Goal: Task Accomplishment & Management: Manage account settings

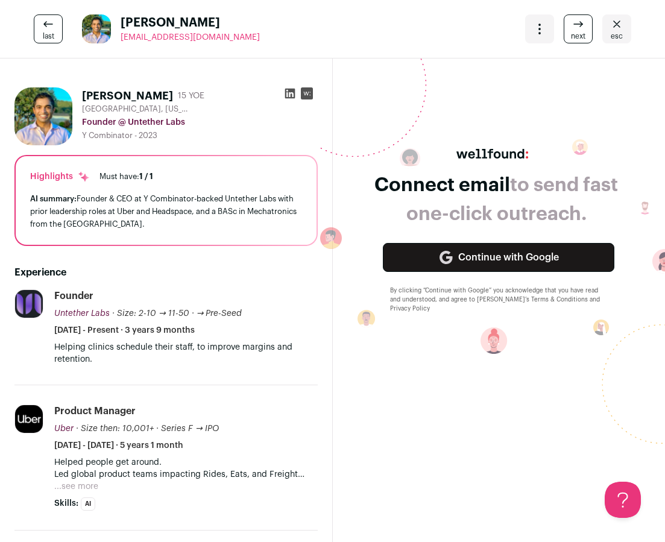
click at [619, 31] on span "esc" at bounding box center [616, 36] width 12 height 10
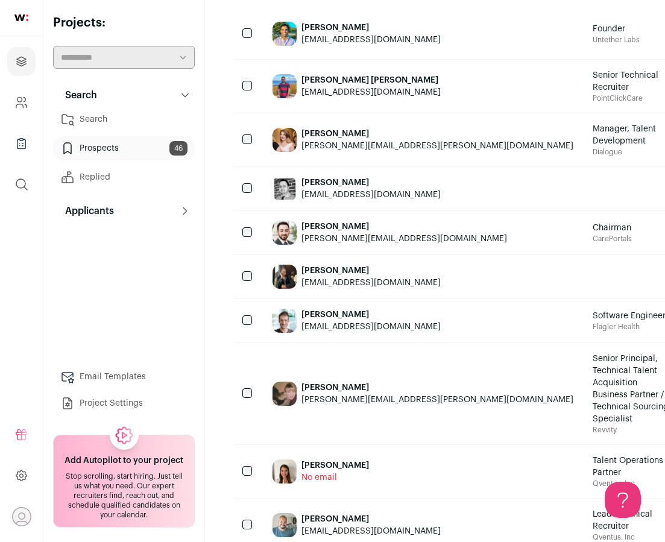
scroll to position [175, 0]
click at [111, 111] on link "Search" at bounding box center [124, 119] width 142 height 24
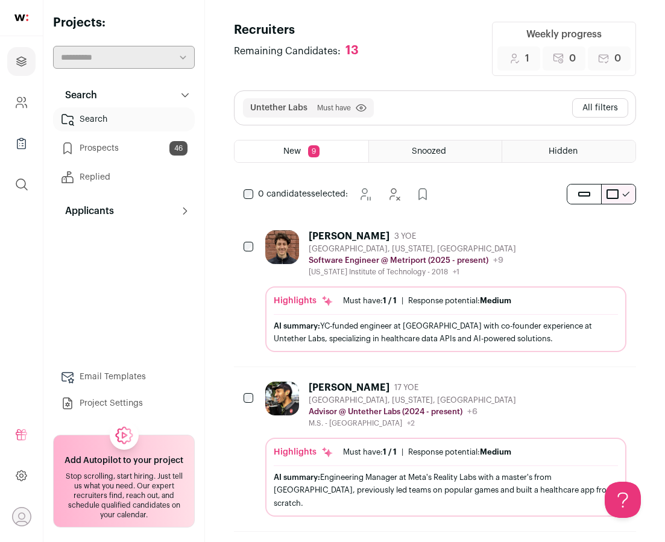
click at [606, 104] on button "All filters" at bounding box center [600, 107] width 56 height 19
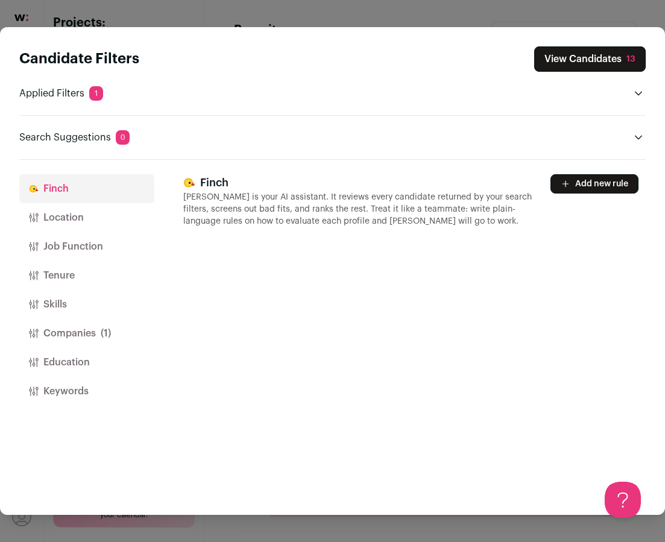
click at [64, 334] on button "Companies (1)" at bounding box center [86, 333] width 135 height 29
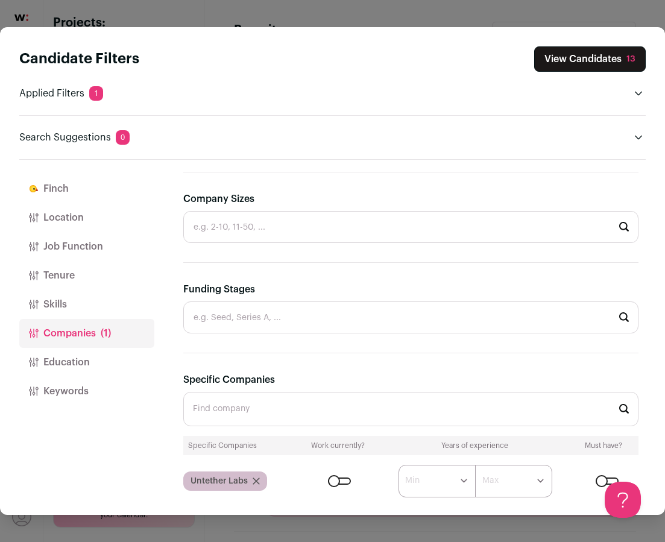
scroll to position [384, 0]
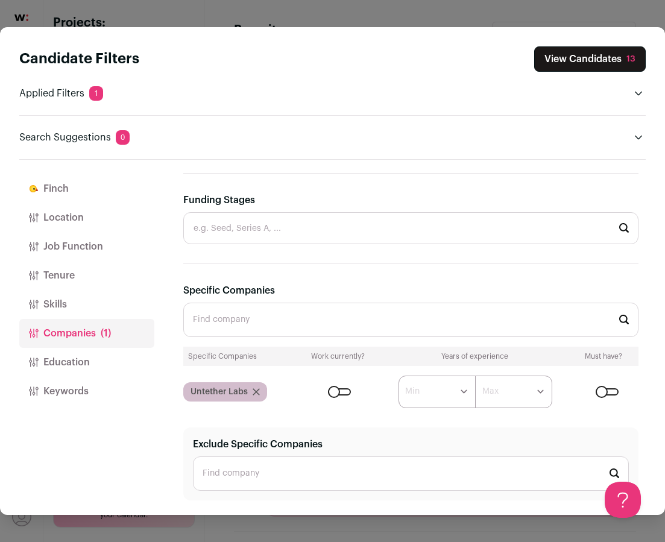
click at [238, 303] on input "Specific Companies" at bounding box center [410, 319] width 455 height 34
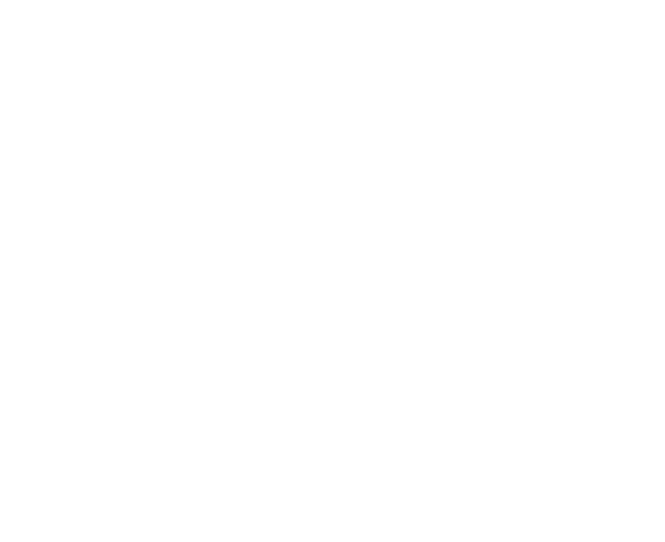
type input "cair"
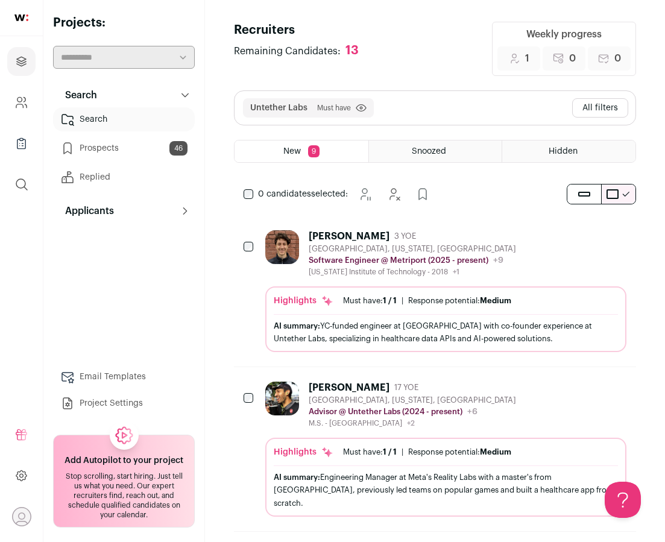
click at [606, 112] on button "All filters" at bounding box center [600, 107] width 56 height 19
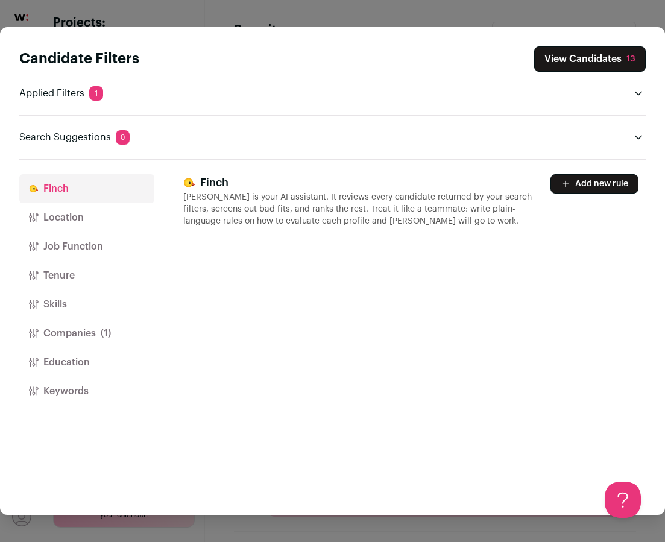
click at [54, 322] on button "Companies (1)" at bounding box center [86, 333] width 135 height 29
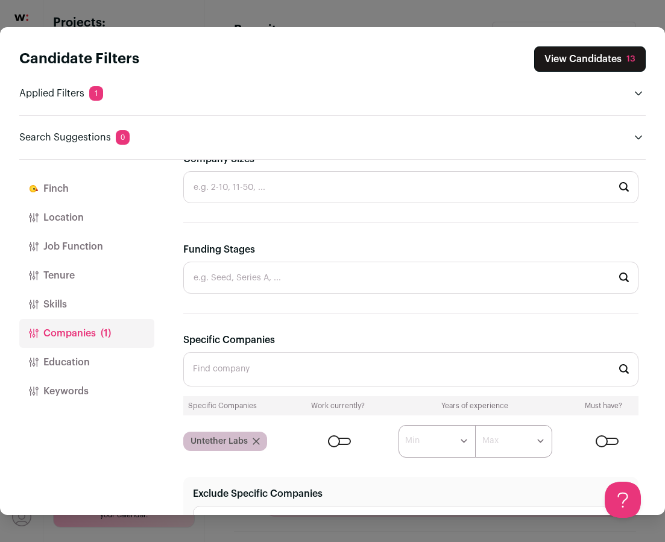
scroll to position [384, 0]
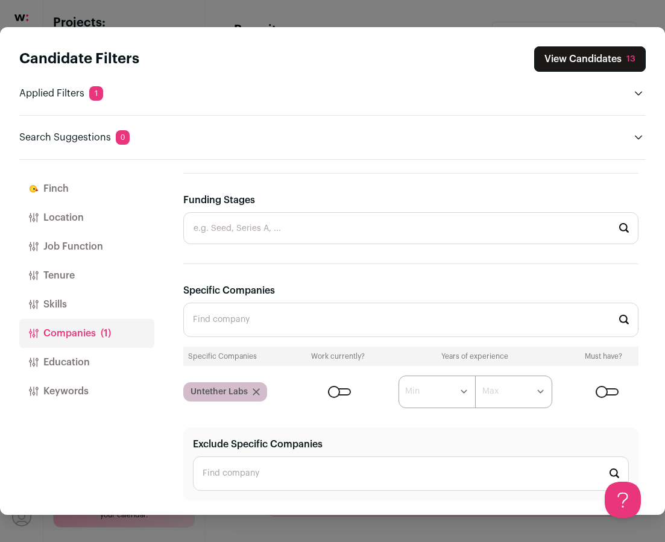
click at [249, 313] on input "Specific Companies" at bounding box center [410, 319] width 455 height 34
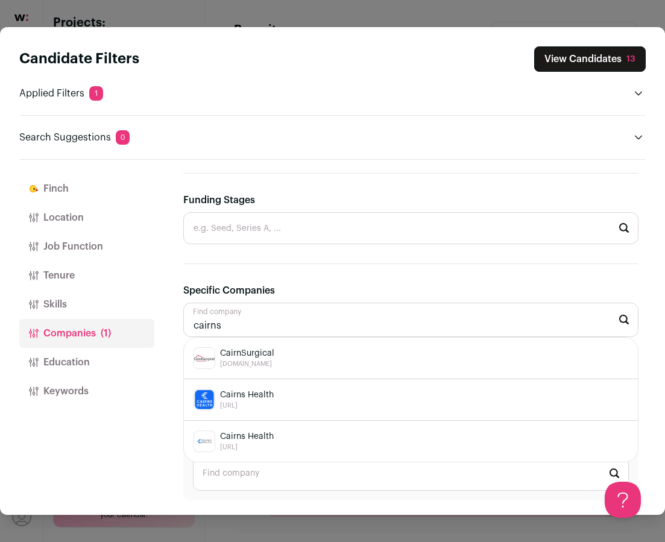
click at [275, 440] on div "Cairns Health cairns.ai" at bounding box center [410, 441] width 434 height 22
type input "Cairns Health cairns.ai"
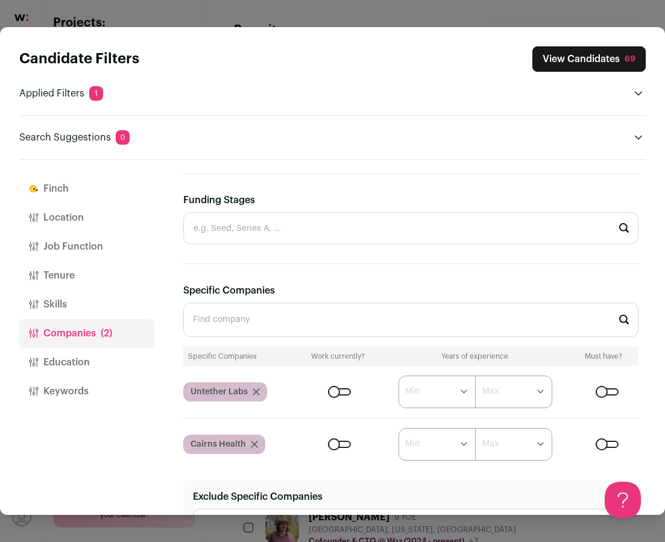
scroll to position [0, 0]
click at [257, 392] on icon "Close modal via background" at bounding box center [255, 391] width 7 height 7
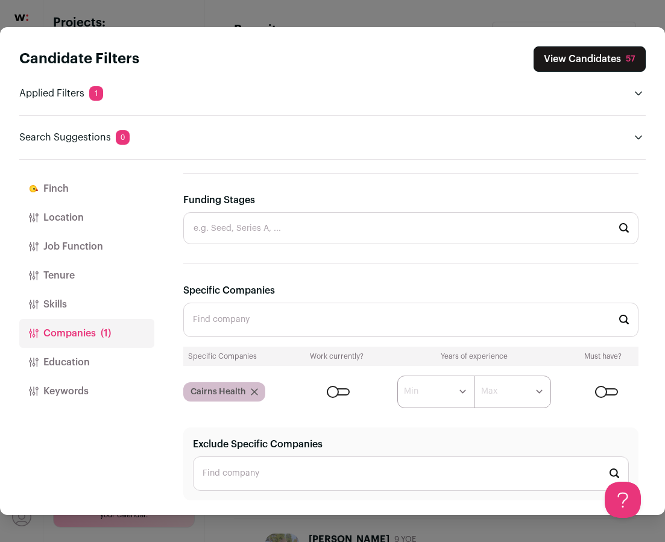
click at [332, 390] on div "Close modal via background" at bounding box center [338, 391] width 23 height 7
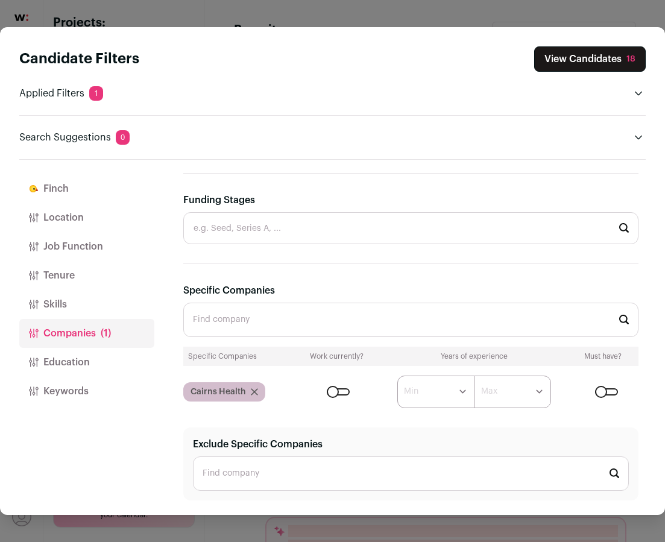
click at [586, 55] on button "View Candidates 18" at bounding box center [589, 58] width 111 height 25
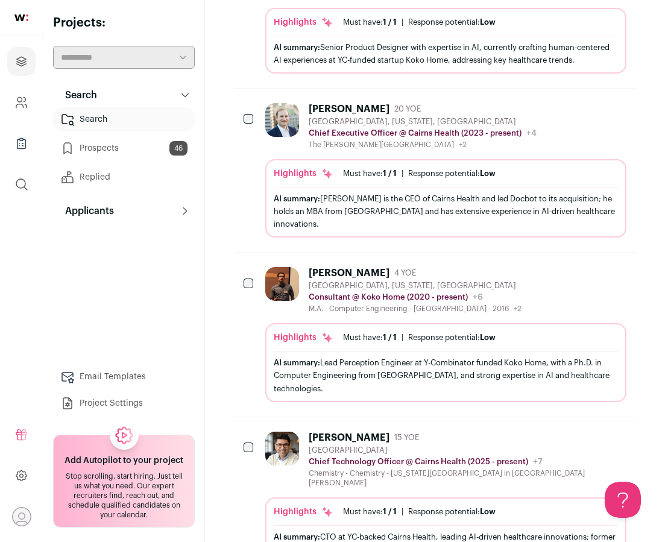
scroll to position [607, 0]
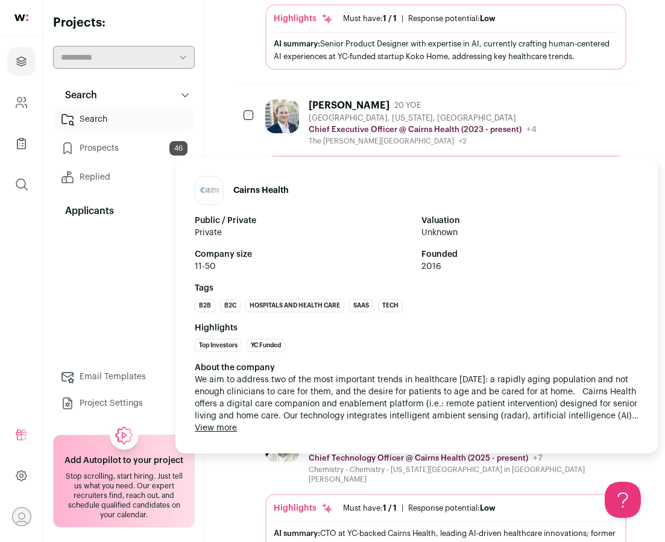
click at [403, 453] on p "Chief Technology Officer @ Cairns Health (2025 - present)" at bounding box center [417, 458] width 219 height 10
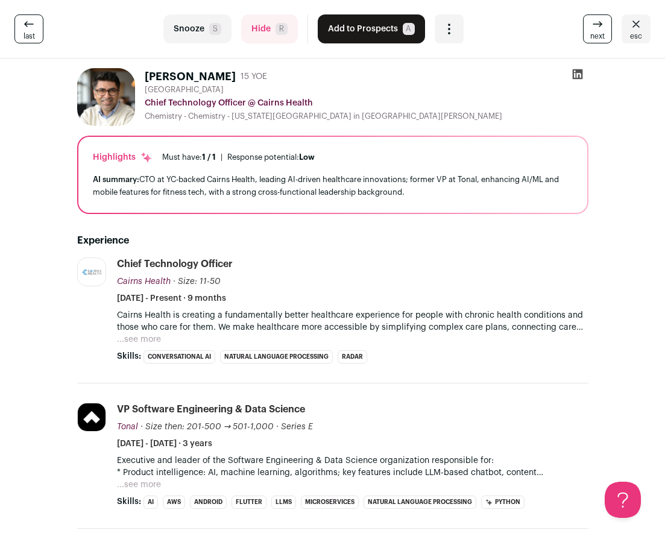
click at [395, 29] on button "Add to Prospects A" at bounding box center [371, 28] width 107 height 29
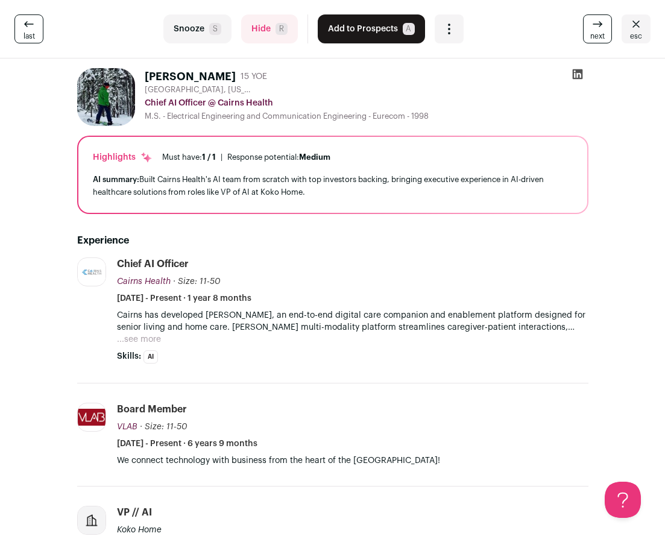
click at [398, 299] on div "Chief AI Officer Cairns Health Cairns Health cairns.ai Add to company list Publ…" at bounding box center [352, 280] width 471 height 47
click at [637, 30] on icon "Close" at bounding box center [635, 24] width 14 height 14
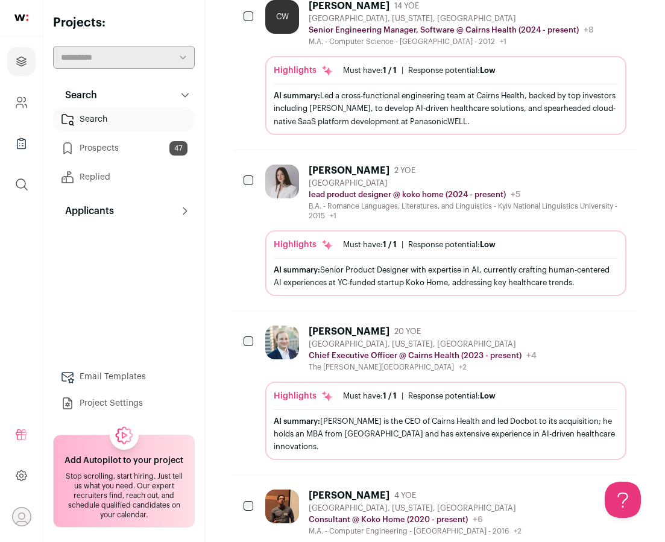
scroll to position [122, 0]
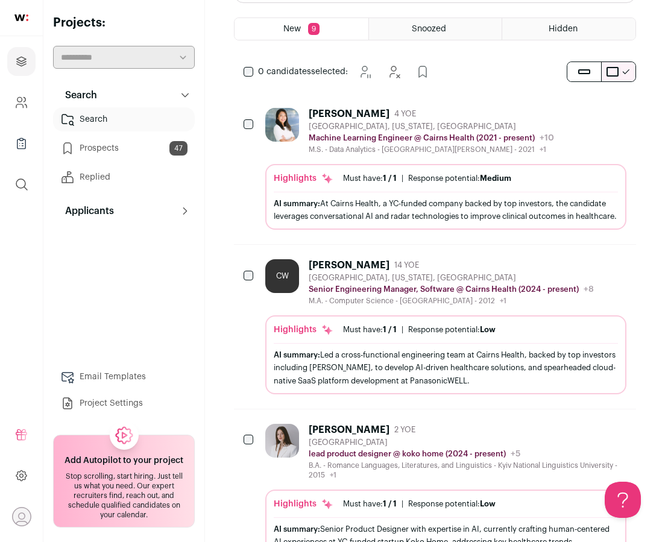
click at [133, 116] on link "Search" at bounding box center [124, 119] width 142 height 24
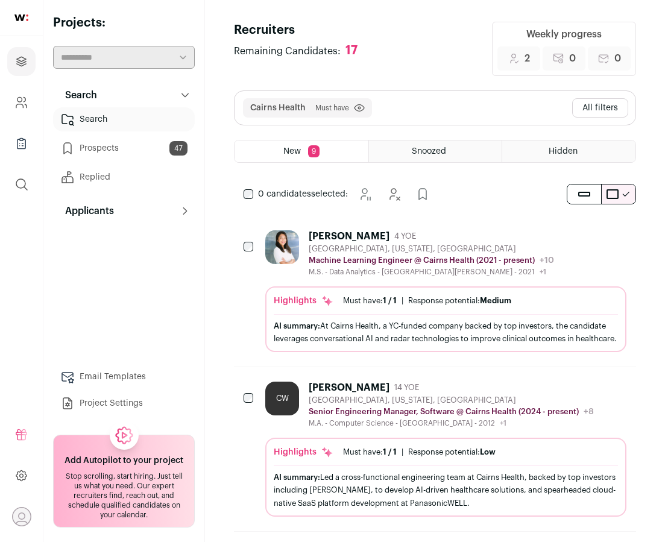
scroll to position [0, 0]
click at [604, 114] on button "All filters" at bounding box center [600, 107] width 56 height 19
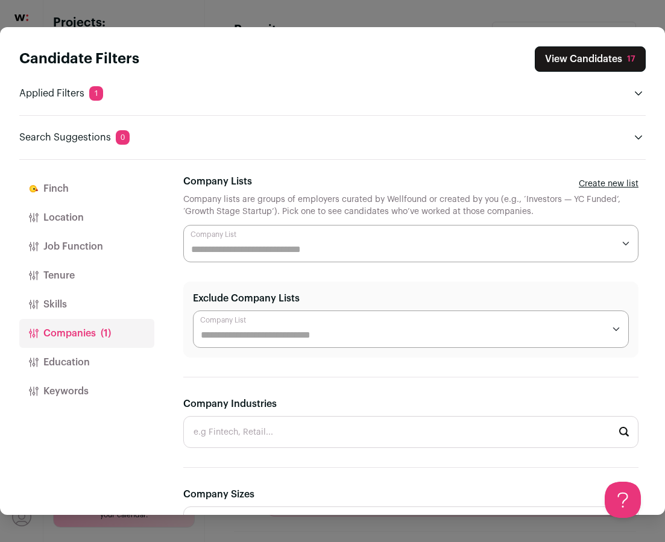
scroll to position [384, 0]
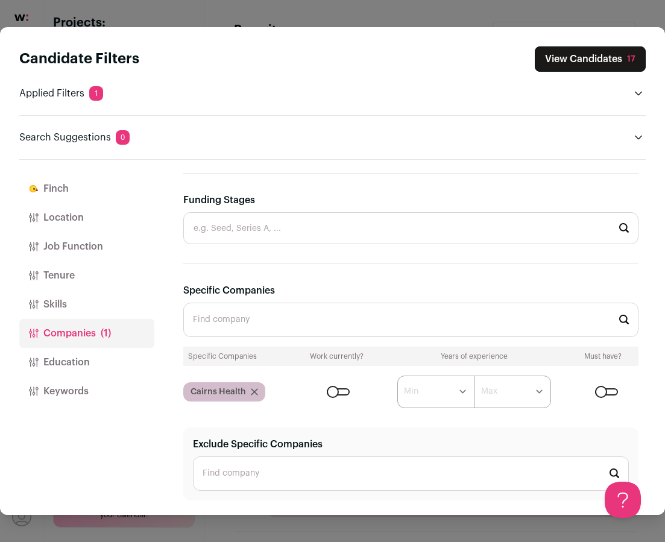
click at [251, 388] on icon "Close modal via background" at bounding box center [254, 391] width 7 height 7
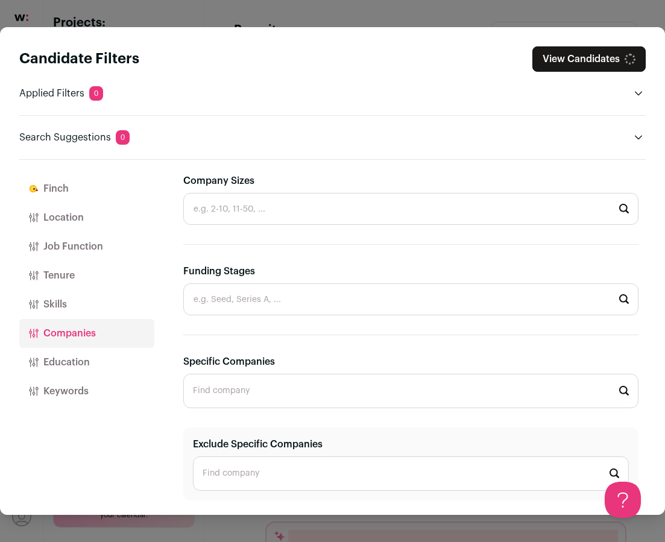
scroll to position [313, 0]
click at [260, 386] on input "Specific Companies" at bounding box center [410, 391] width 455 height 34
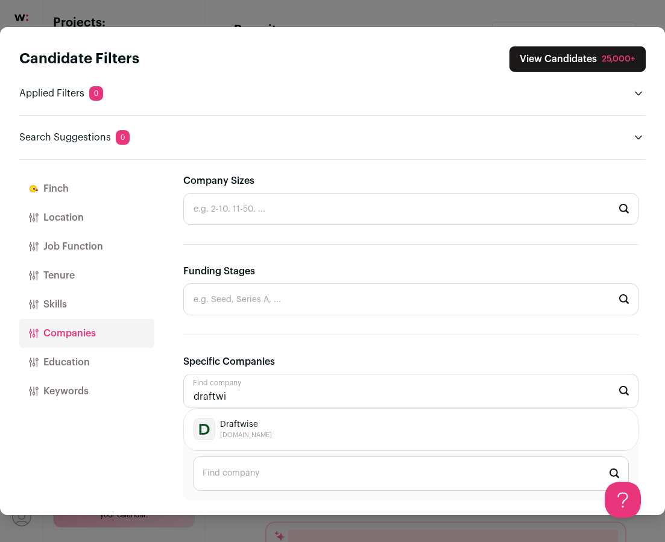
click at [258, 431] on span "draftwise.com" at bounding box center [246, 435] width 52 height 10
type input "Draftwise draftwise.com"
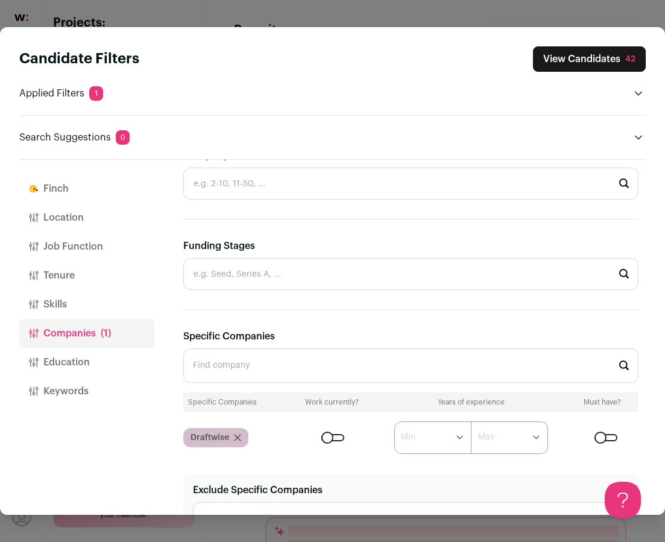
scroll to position [349, 0]
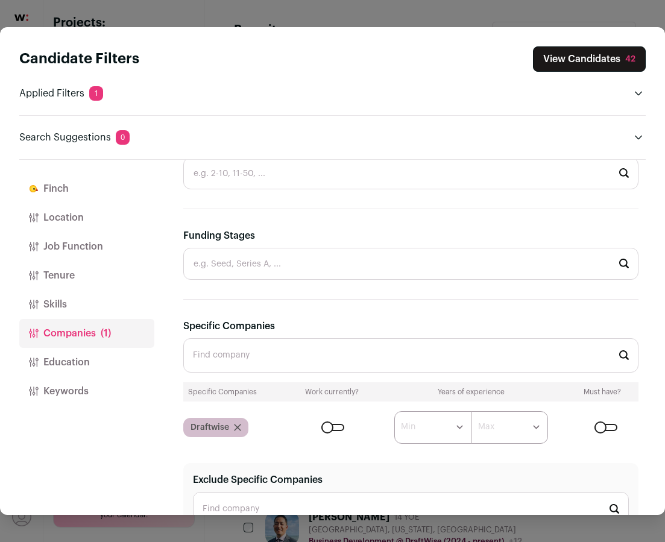
click at [348, 431] on form "****** ******* ******* ******* ******* ******* ******* ******* ******* ********…" at bounding box center [465, 427] width 346 height 33
click at [334, 425] on div "Close modal via background" at bounding box center [332, 427] width 23 height 7
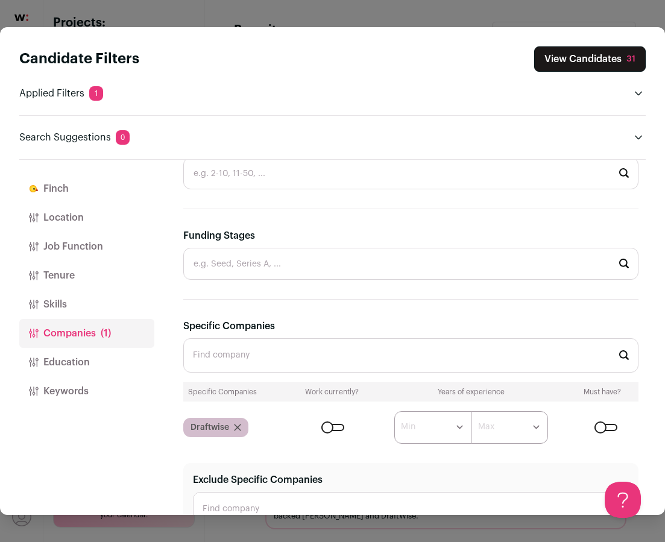
click at [566, 54] on button "View Candidates 31" at bounding box center [589, 58] width 111 height 25
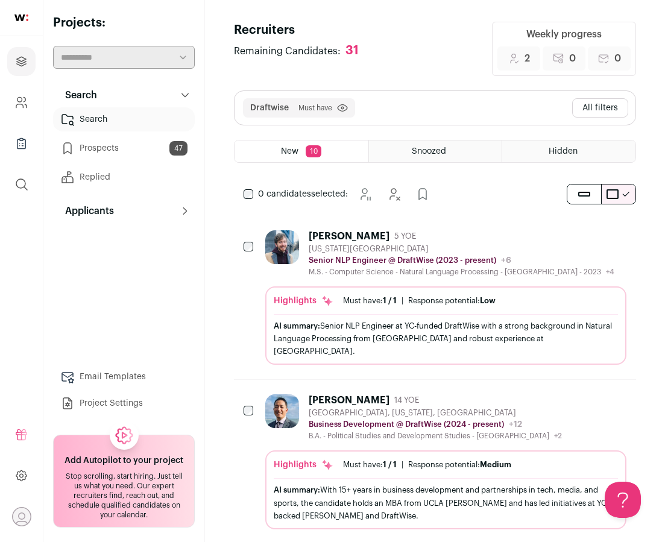
click at [593, 114] on button "All filters" at bounding box center [600, 107] width 56 height 19
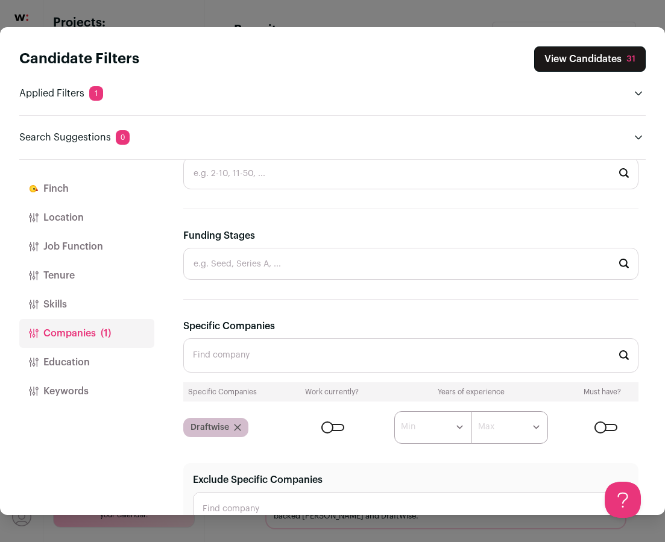
scroll to position [384, 0]
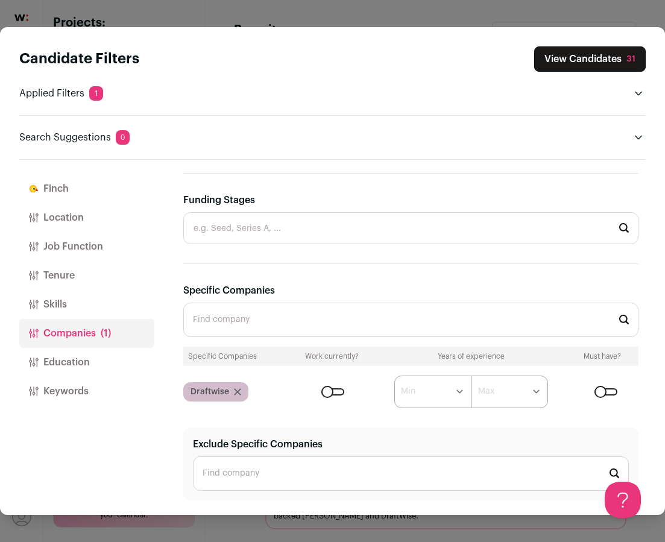
click at [79, 387] on button "Keywords" at bounding box center [86, 391] width 135 height 29
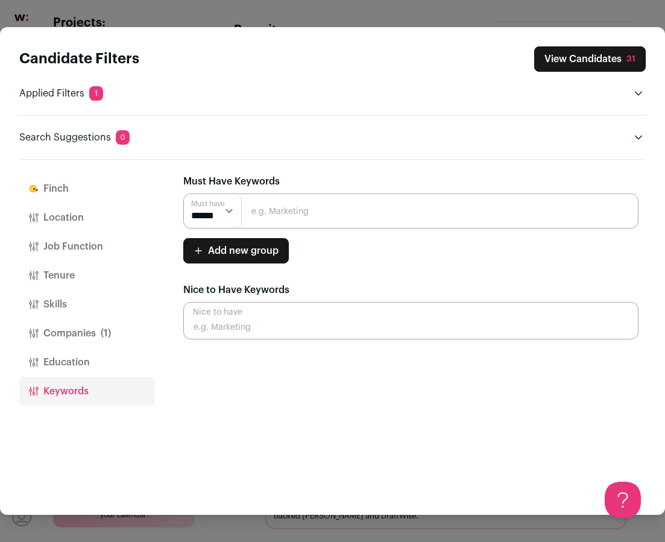
click at [330, 211] on input "Close modal via background" at bounding box center [410, 210] width 455 height 35
type input "Recruitment"
click at [324, 211] on input "Recruitment" at bounding box center [410, 210] width 455 height 35
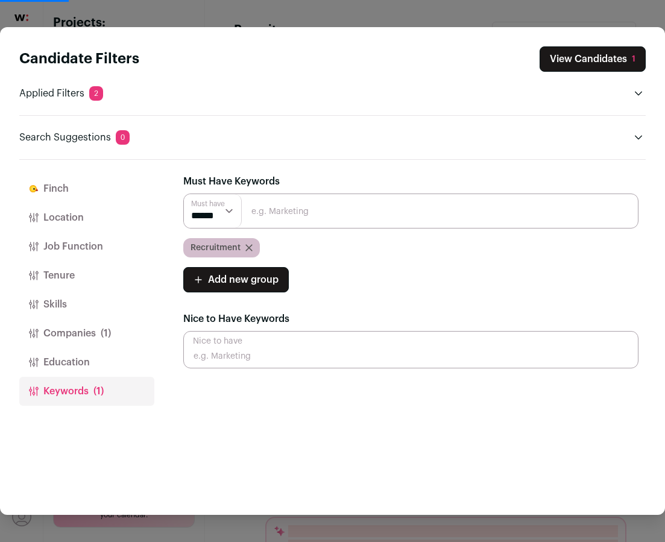
click at [598, 52] on button "View Candidates 1" at bounding box center [592, 58] width 106 height 25
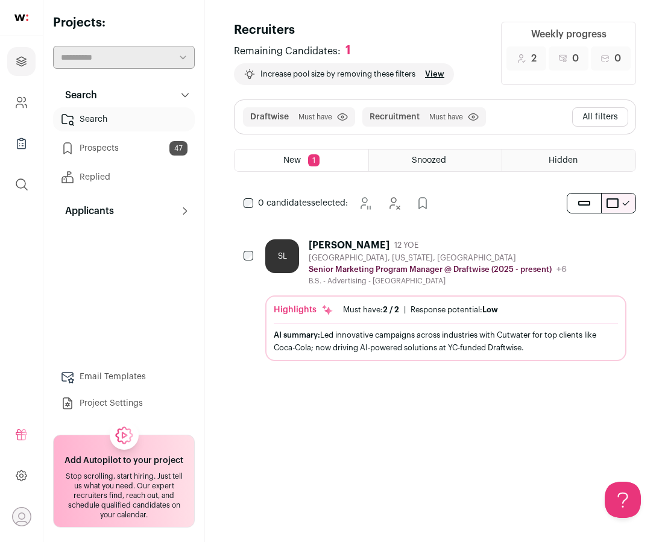
click at [620, 108] on button "All filters" at bounding box center [600, 116] width 56 height 19
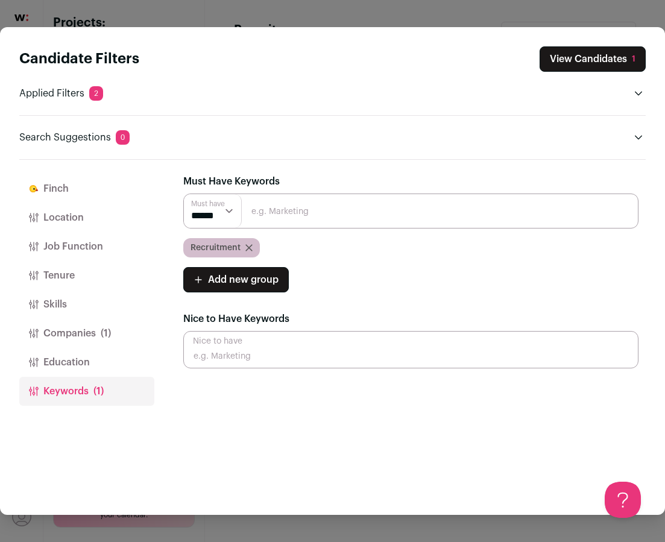
click at [249, 249] on icon "Close modal via background" at bounding box center [248, 247] width 7 height 7
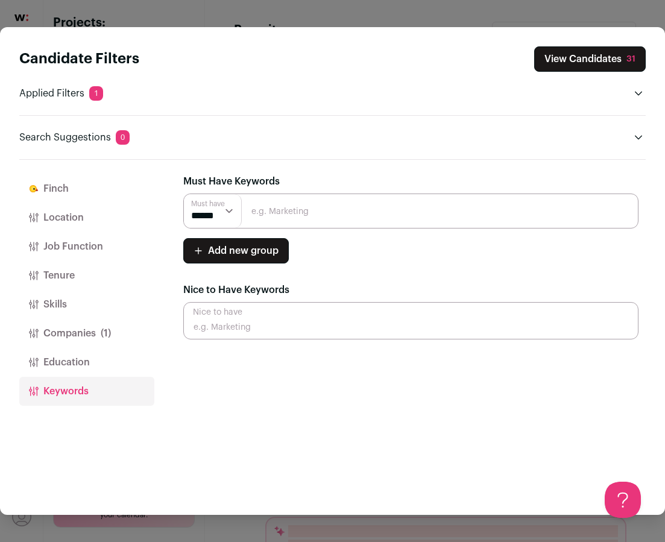
click at [268, 224] on input "Close modal via background" at bounding box center [410, 210] width 455 height 35
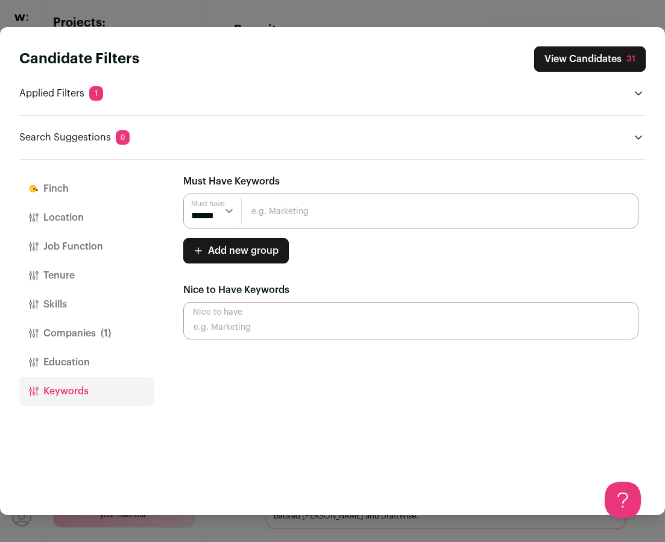
click at [274, 189] on div "Must Have Keywords Must have ****** ****** Add new group Must have ****** *****…" at bounding box center [410, 256] width 455 height 165
click at [274, 203] on input "Close modal via background" at bounding box center [410, 210] width 455 height 35
type input "talent"
click at [309, 207] on input "talent" at bounding box center [410, 210] width 455 height 35
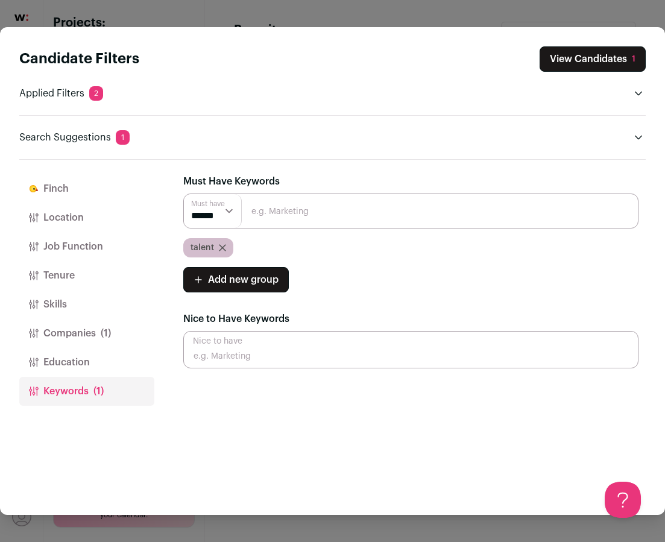
click at [582, 61] on button "View Candidates 1" at bounding box center [592, 58] width 106 height 25
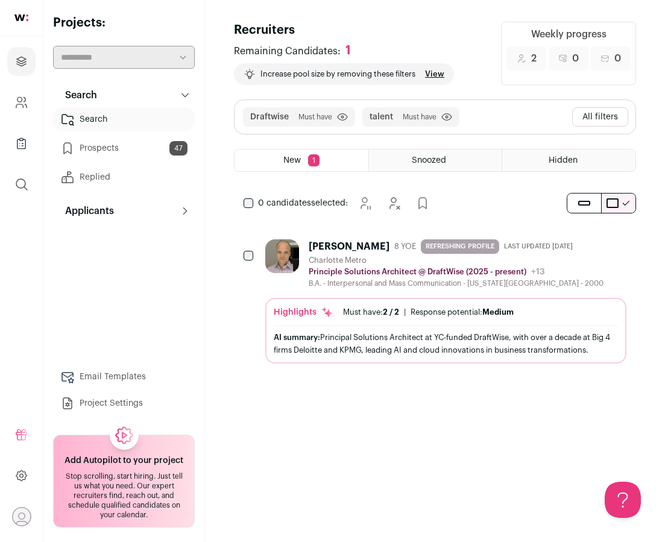
click at [592, 120] on button "All filters" at bounding box center [600, 116] width 56 height 19
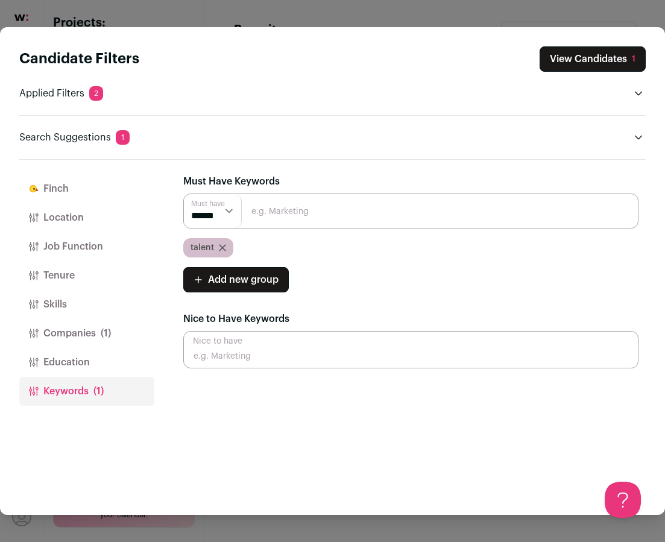
click at [221, 250] on icon "Close modal via background" at bounding box center [222, 247] width 7 height 7
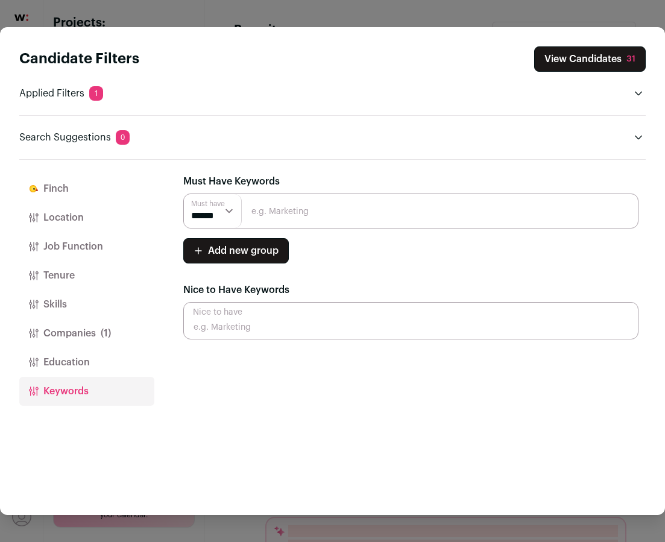
click at [287, 212] on input "Close modal via background" at bounding box center [410, 210] width 455 height 35
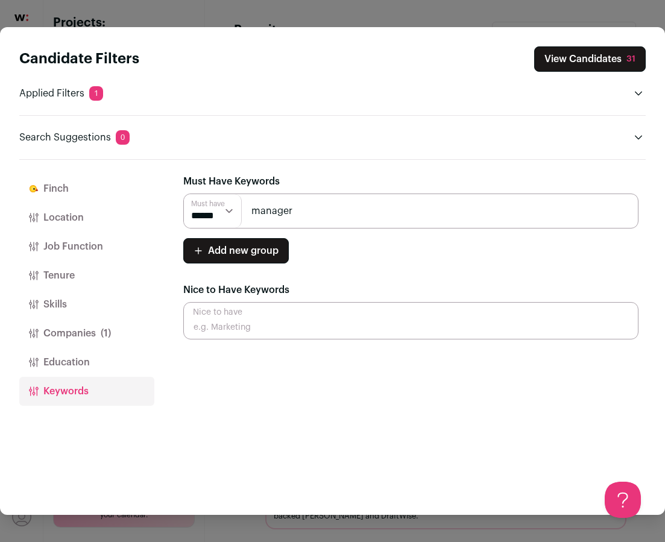
click at [296, 210] on input "manager" at bounding box center [410, 210] width 455 height 35
type input "manager"
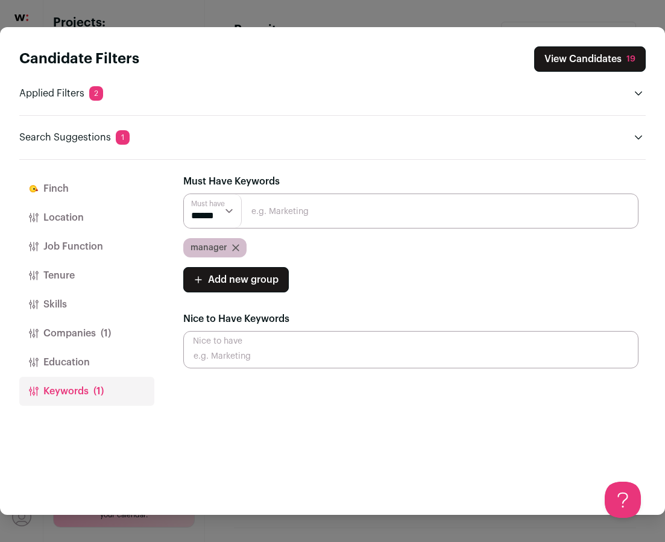
click at [615, 59] on button "View Candidates 19" at bounding box center [589, 58] width 111 height 25
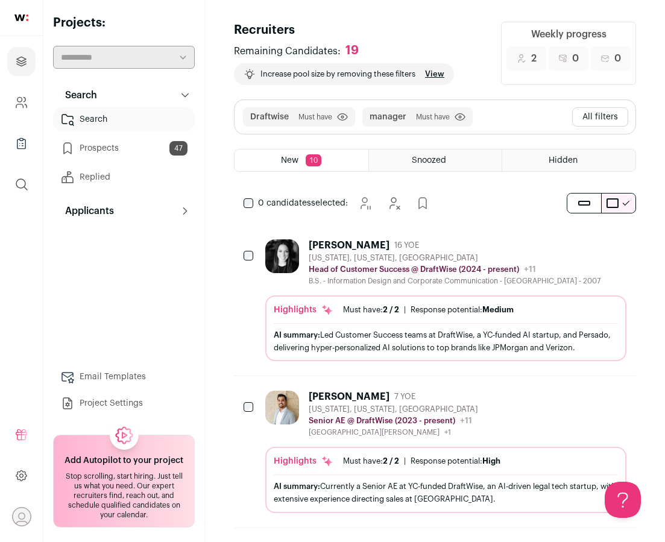
click at [603, 122] on button "All filters" at bounding box center [600, 116] width 56 height 19
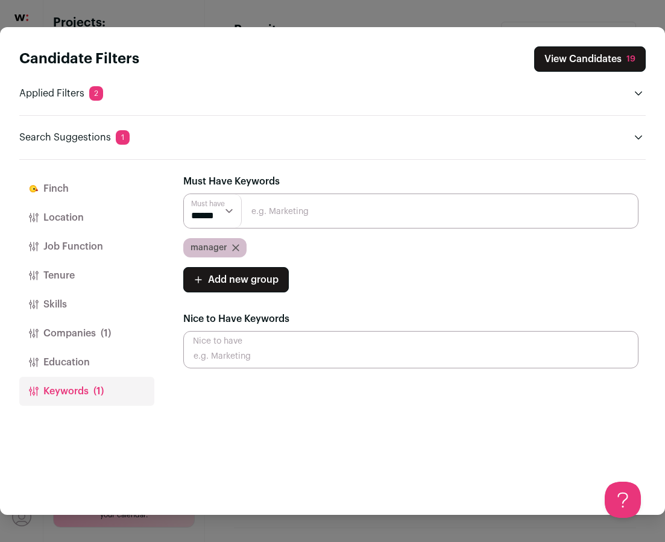
click at [233, 246] on icon "Close modal via background" at bounding box center [236, 248] width 6 height 6
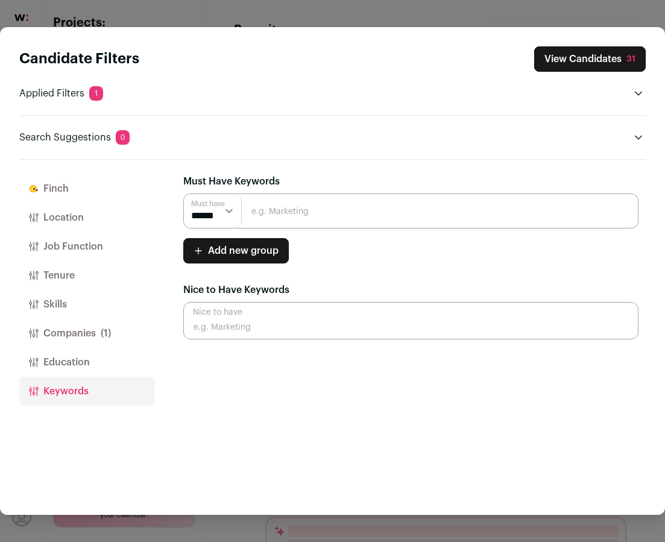
click at [278, 213] on input "Close modal via background" at bounding box center [410, 210] width 455 height 35
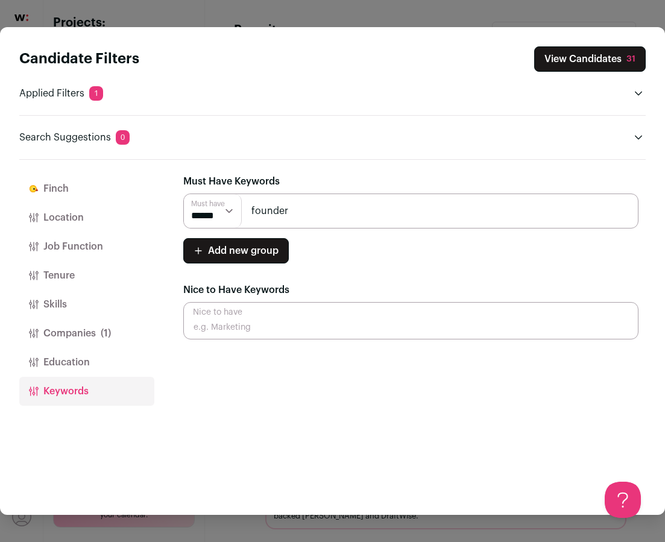
type input "founder"
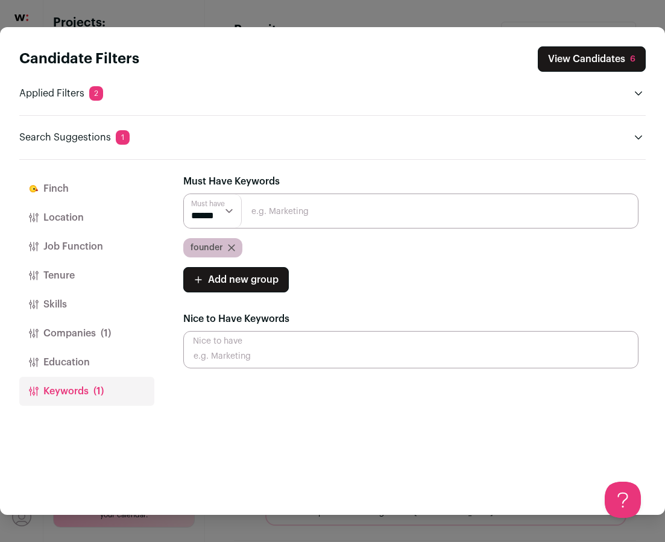
click at [581, 63] on button "View Candidates 6" at bounding box center [591, 58] width 108 height 25
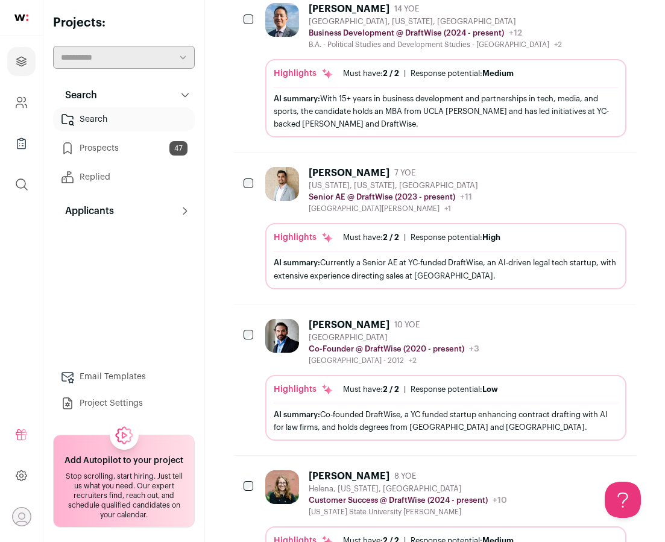
scroll to position [237, 0]
click at [371, 330] on div "Ozan Yalti 10 YOE United States Co-Founder @ DraftWise (2020 - present) DraftWi…" at bounding box center [393, 341] width 171 height 46
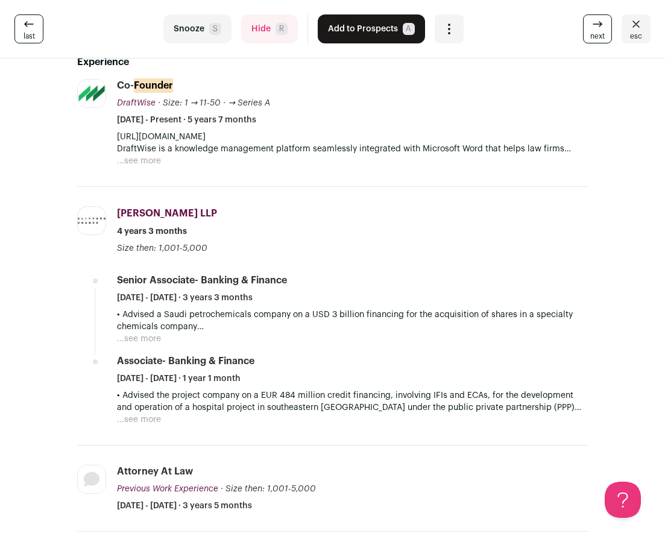
scroll to position [0, 0]
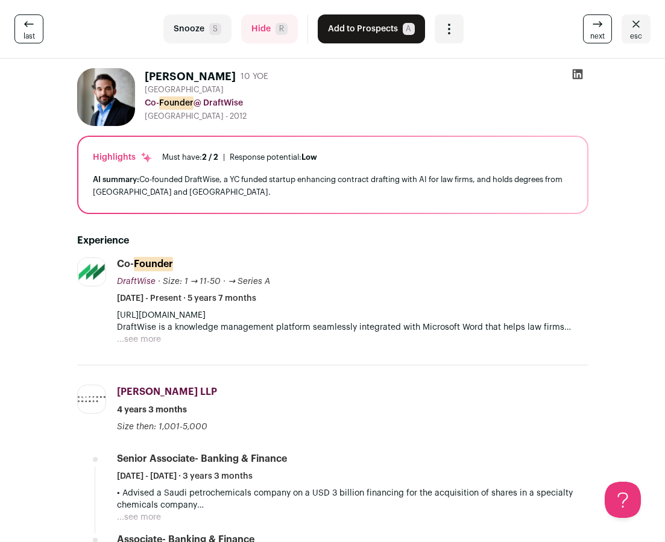
click at [632, 28] on icon "Close" at bounding box center [635, 24] width 14 height 14
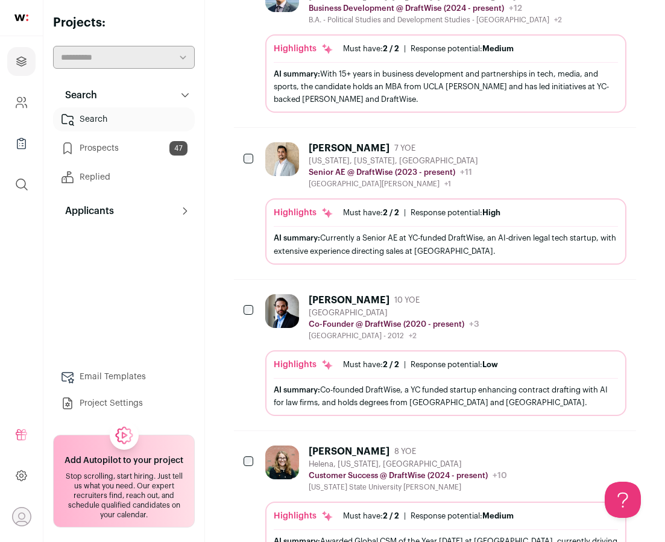
scroll to position [236, 0]
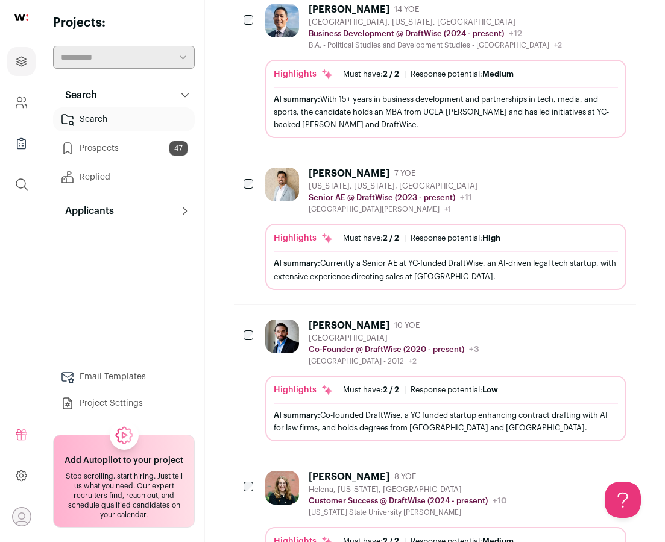
click at [613, 320] on icon "Add to Prospects" at bounding box center [616, 325] width 14 height 14
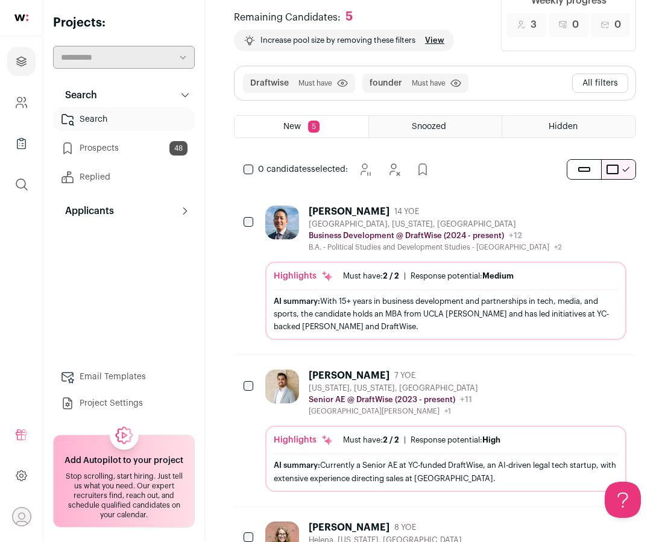
scroll to position [0, 0]
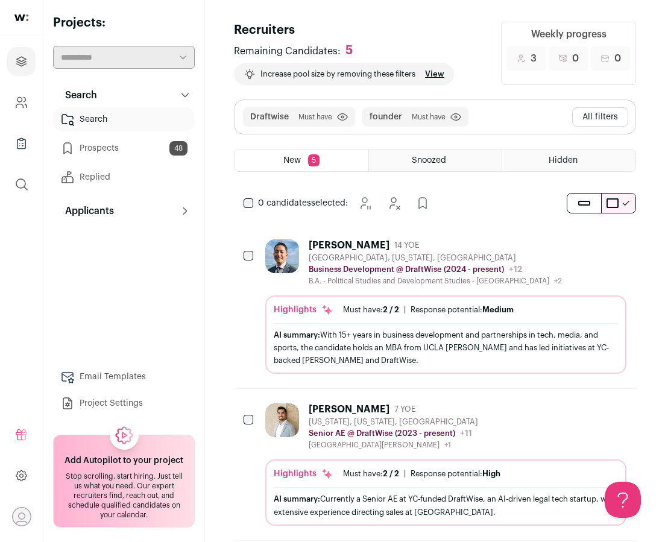
click at [618, 117] on button "All filters" at bounding box center [600, 116] width 56 height 19
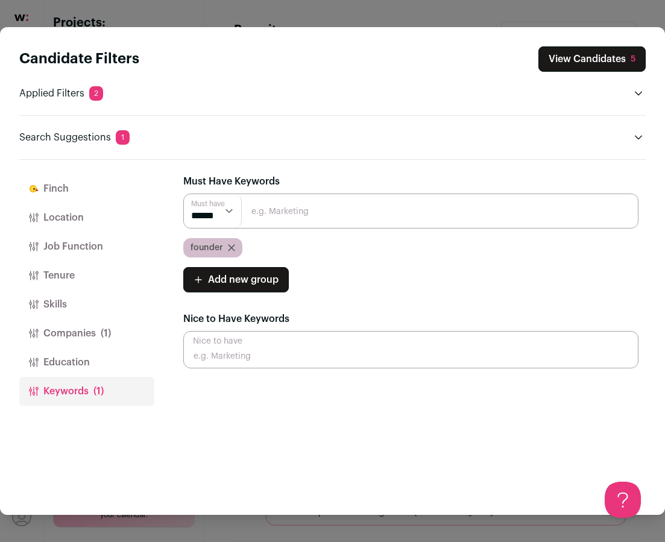
click at [228, 246] on icon "Close modal via background" at bounding box center [231, 248] width 6 height 6
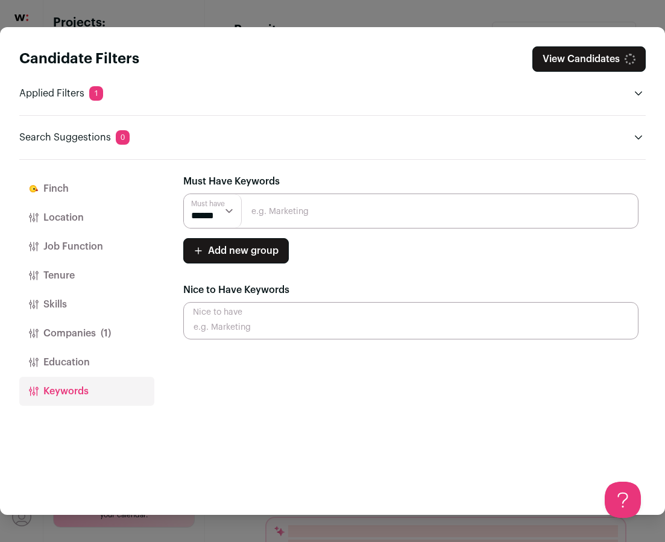
click at [285, 216] on input "Close modal via background" at bounding box center [410, 210] width 455 height 35
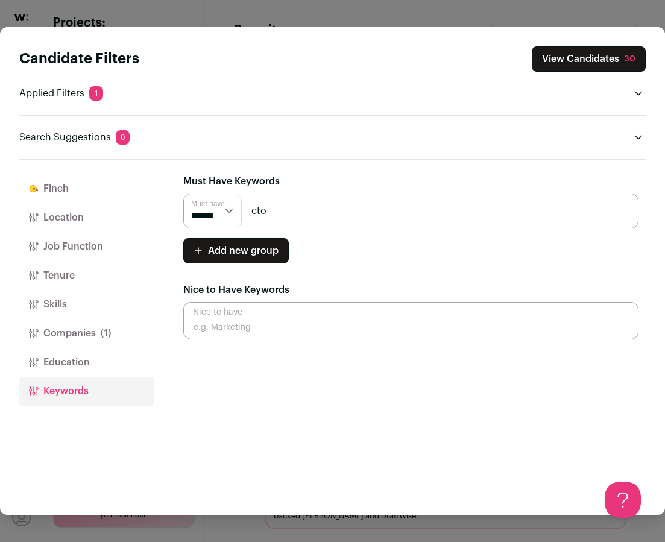
type input "cto"
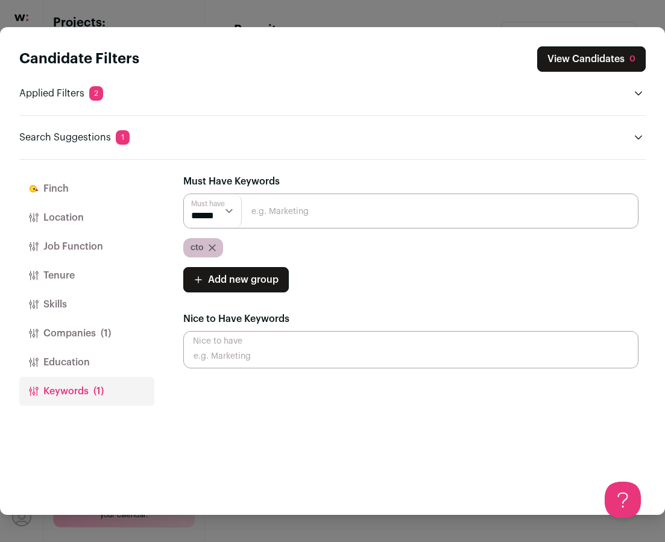
click at [209, 246] on icon "Close modal via background" at bounding box center [211, 247] width 7 height 7
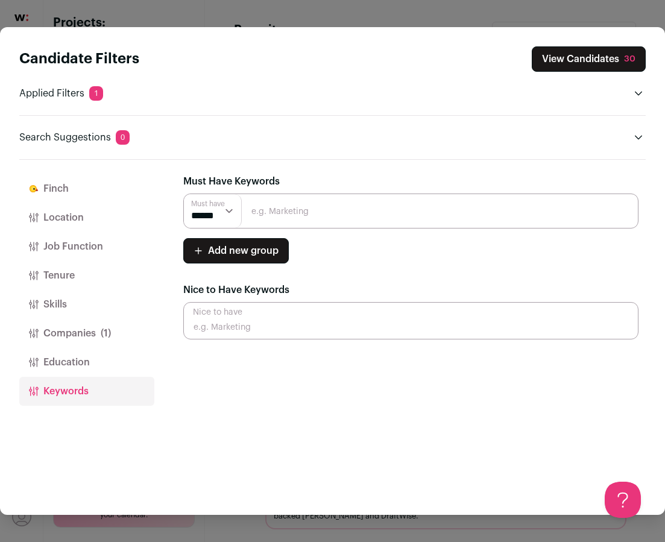
click at [342, 208] on input "Close modal via background" at bounding box center [410, 210] width 455 height 35
type input "Co-founder"
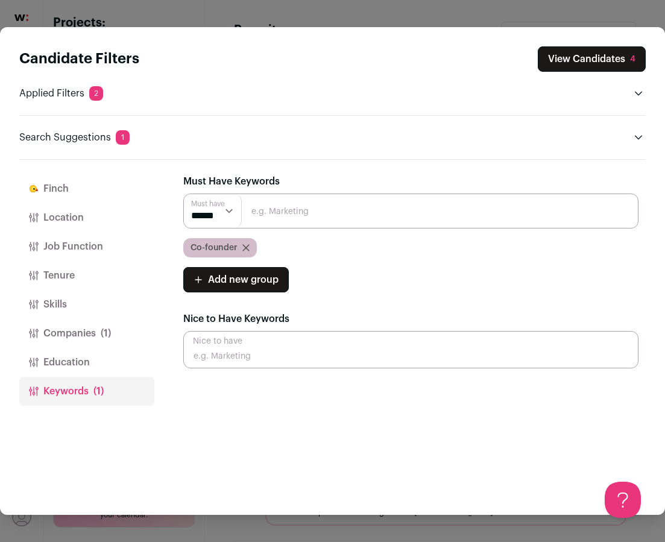
click at [559, 63] on button "View Candidates 4" at bounding box center [591, 58] width 108 height 25
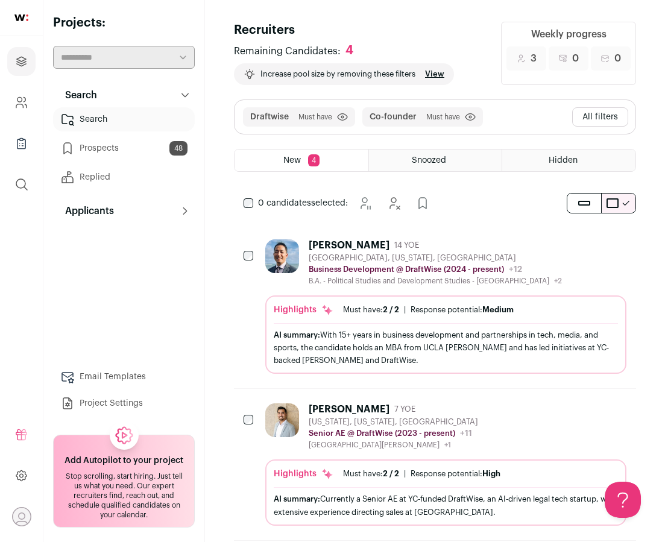
click at [606, 122] on button "All filters" at bounding box center [600, 116] width 56 height 19
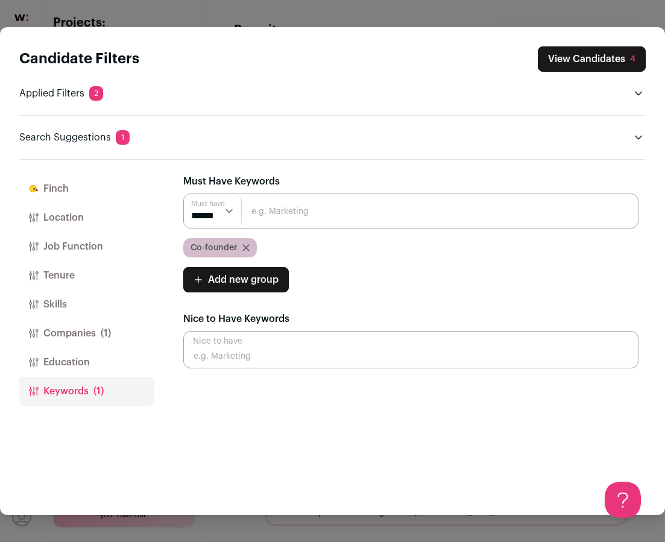
click at [296, 221] on input "Close modal via background" at bounding box center [410, 210] width 455 height 35
type input "HR"
click at [246, 247] on icon "Close modal via background" at bounding box center [245, 247] width 7 height 7
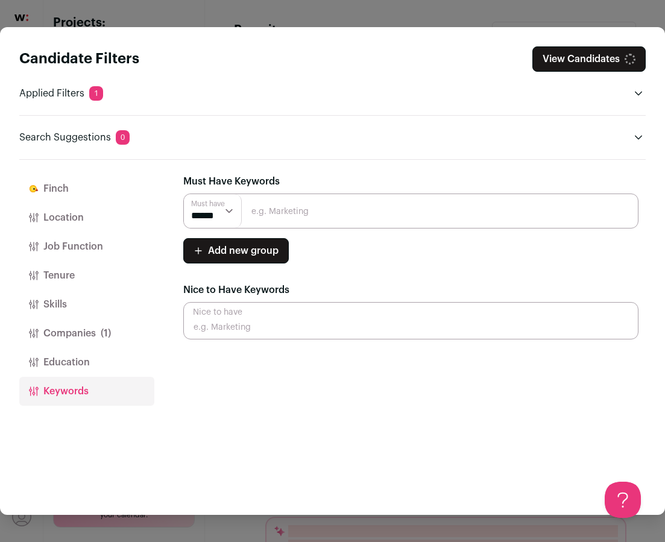
click at [280, 212] on input "Close modal via background" at bounding box center [410, 210] width 455 height 35
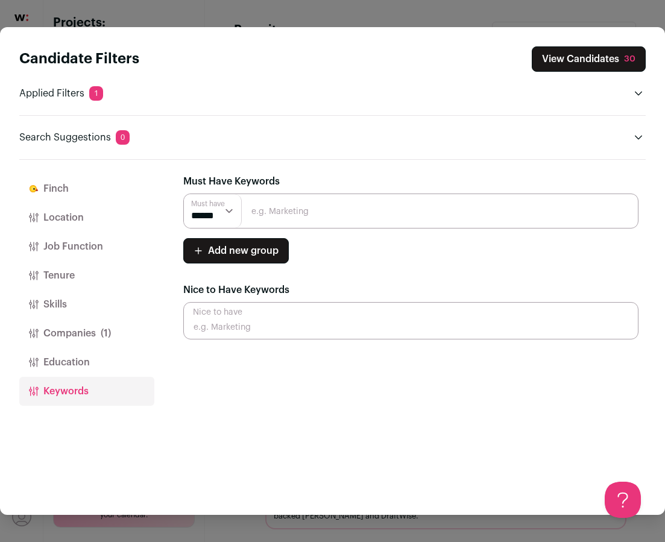
click at [344, 214] on input "Close modal via background" at bounding box center [410, 210] width 455 height 35
type input "HR"
click at [305, 213] on input "HR" at bounding box center [410, 210] width 455 height 35
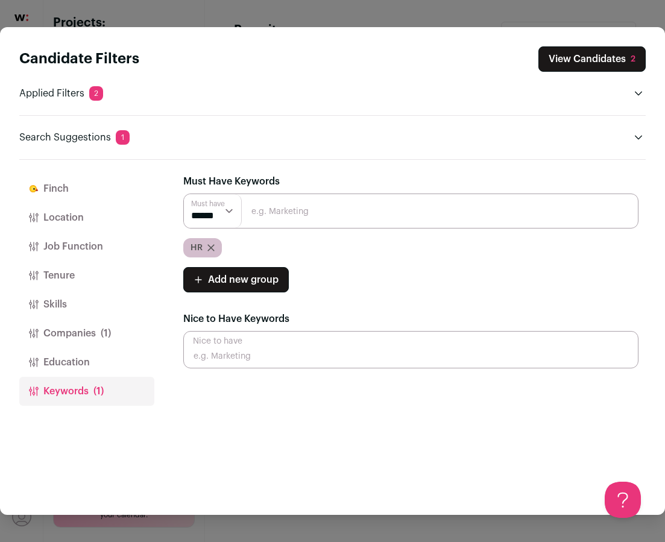
click at [591, 54] on button "View Candidates 2" at bounding box center [591, 58] width 107 height 25
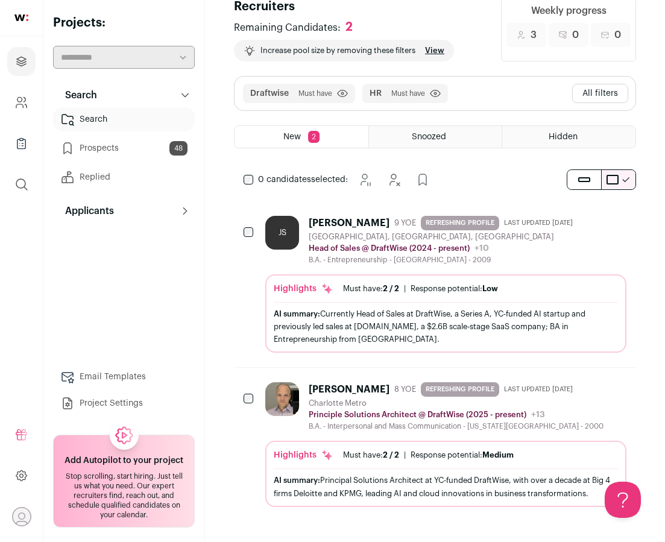
scroll to position [24, 0]
click at [323, 392] on div "Tim Aldrich" at bounding box center [348, 389] width 81 height 12
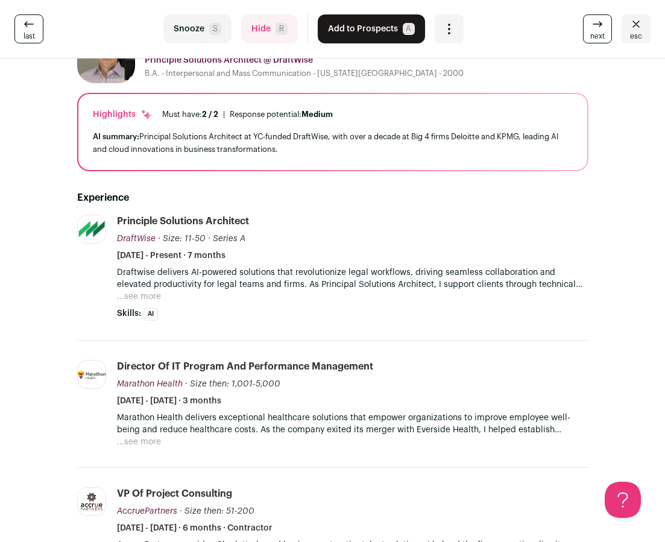
scroll to position [0, 0]
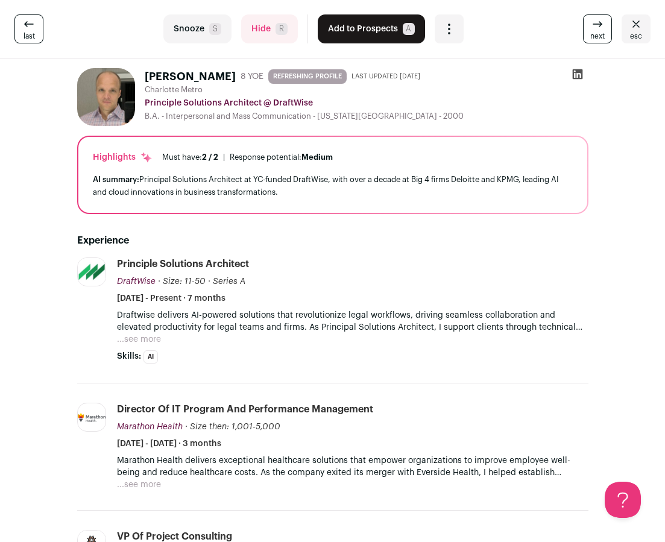
click at [635, 30] on icon "Close" at bounding box center [635, 24] width 14 height 14
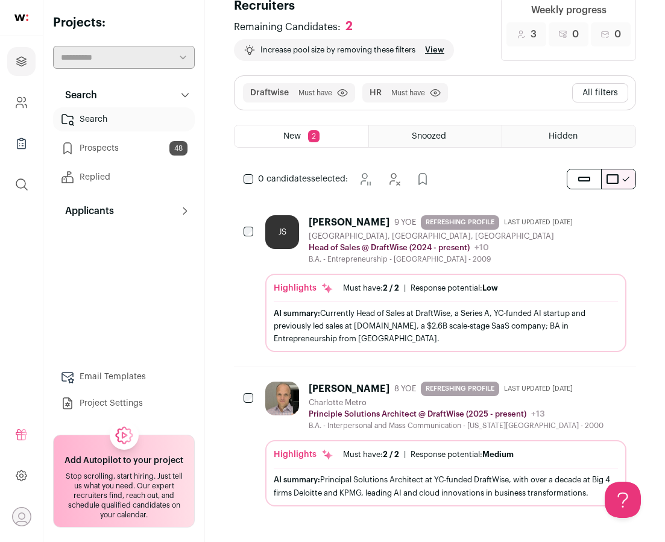
click at [584, 91] on button "All filters" at bounding box center [600, 92] width 56 height 19
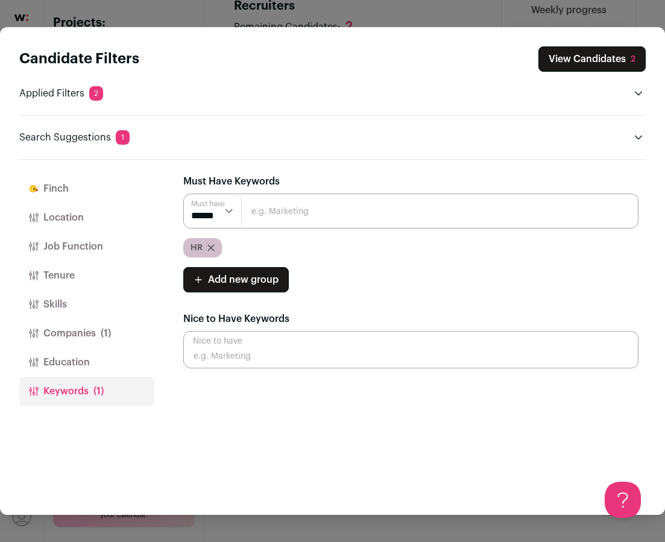
click at [215, 251] on div "HR" at bounding box center [202, 247] width 39 height 19
click at [210, 248] on icon "Close modal via background" at bounding box center [211, 248] width 6 height 6
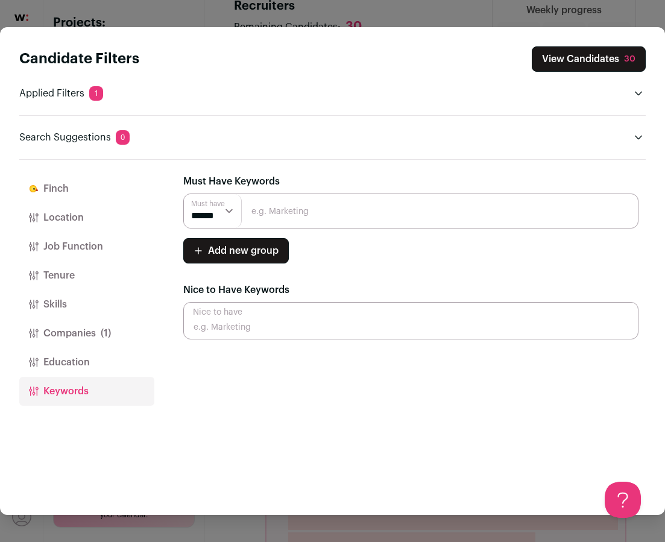
click at [305, 214] on input "Close modal via background" at bounding box center [410, 210] width 455 height 35
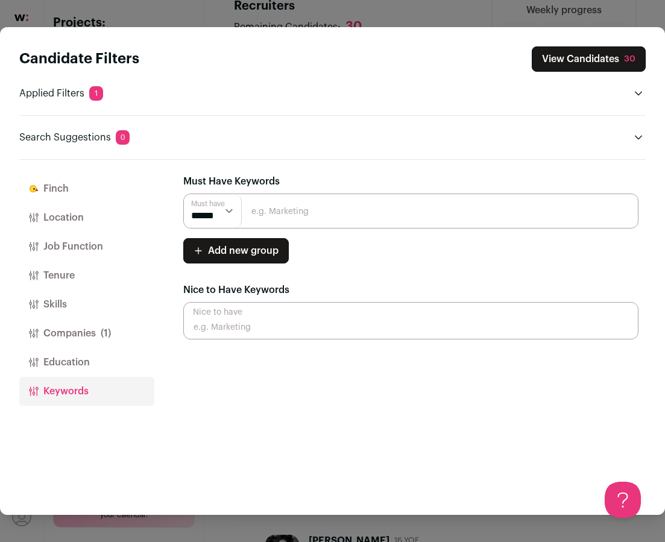
click at [305, 214] on input "Close modal via background" at bounding box center [410, 210] width 455 height 35
type input "Recruitment"
click at [348, 213] on input "Recruitment" at bounding box center [410, 210] width 455 height 35
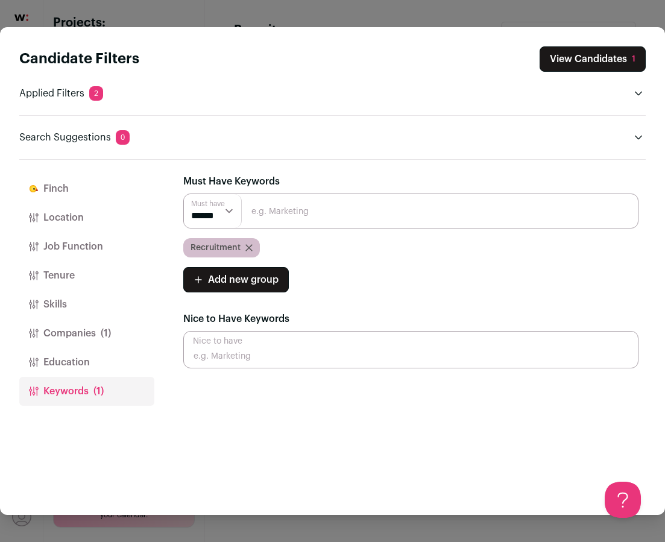
click at [624, 60] on button "View Candidates 1" at bounding box center [592, 58] width 106 height 25
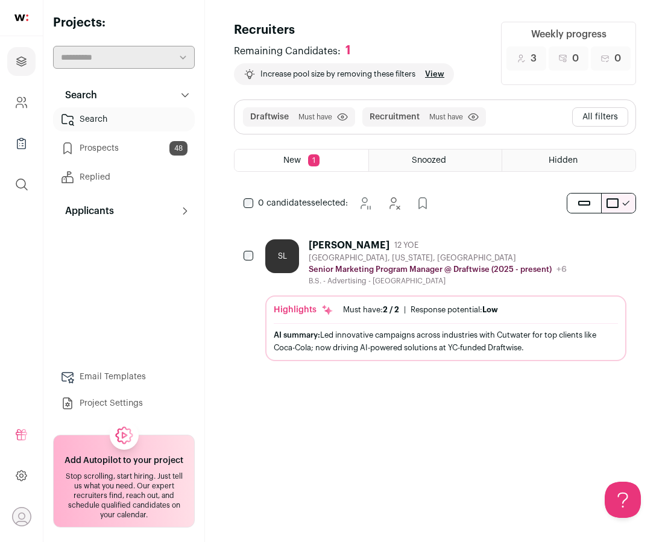
click at [331, 254] on div "San Francisco, California, United States" at bounding box center [437, 258] width 258 height 10
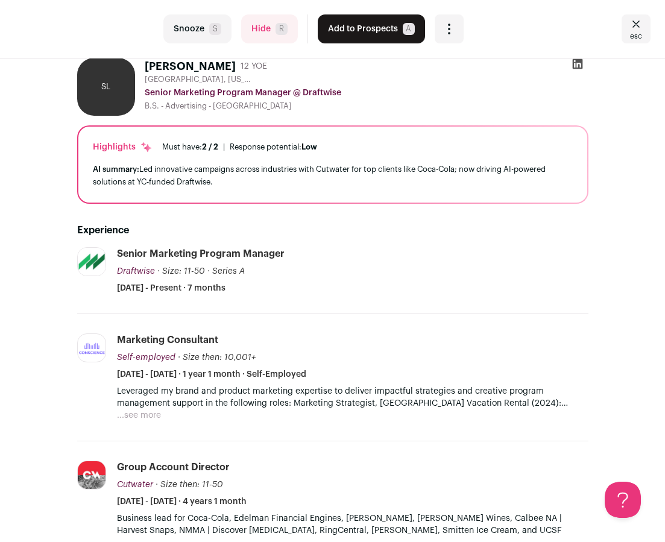
scroll to position [7, 0]
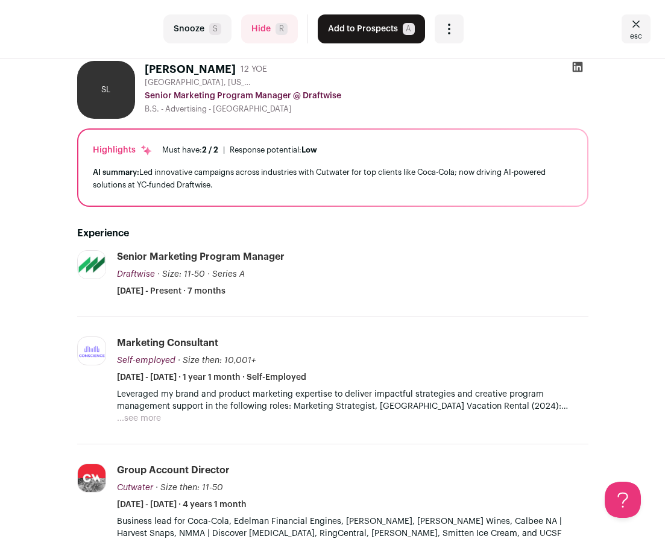
click at [633, 32] on span "esc" at bounding box center [636, 36] width 12 height 10
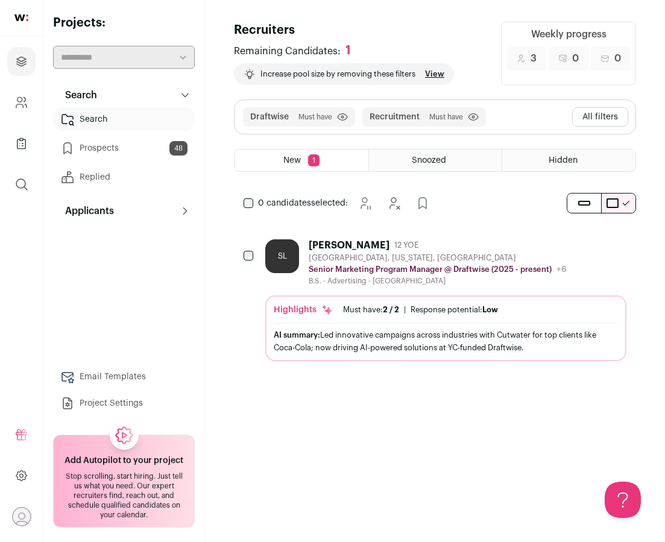
click at [604, 120] on button "All filters" at bounding box center [600, 116] width 56 height 19
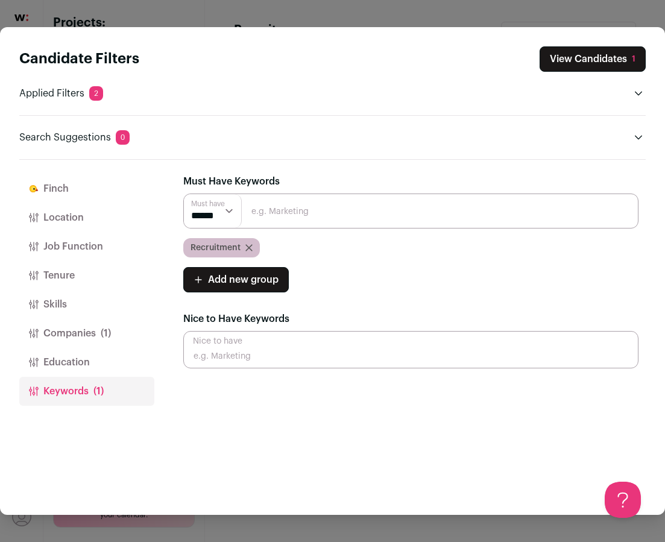
click at [256, 249] on div "Recruitment" at bounding box center [221, 247] width 77 height 19
click at [250, 249] on icon "Close modal via background" at bounding box center [249, 248] width 6 height 6
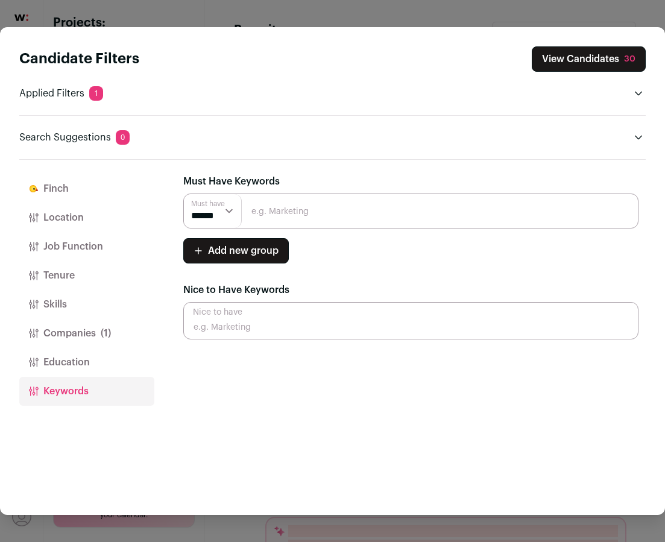
click at [287, 213] on input "Close modal via background" at bounding box center [410, 210] width 455 height 35
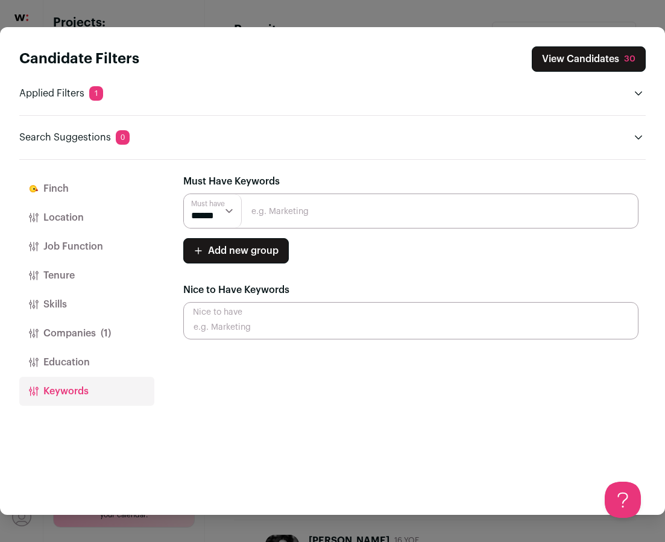
scroll to position [0, 0]
click at [287, 213] on input "Close modal via background" at bounding box center [410, 210] width 455 height 35
type input "Human Resources"
click at [345, 221] on input "Human Resources" at bounding box center [410, 210] width 455 height 35
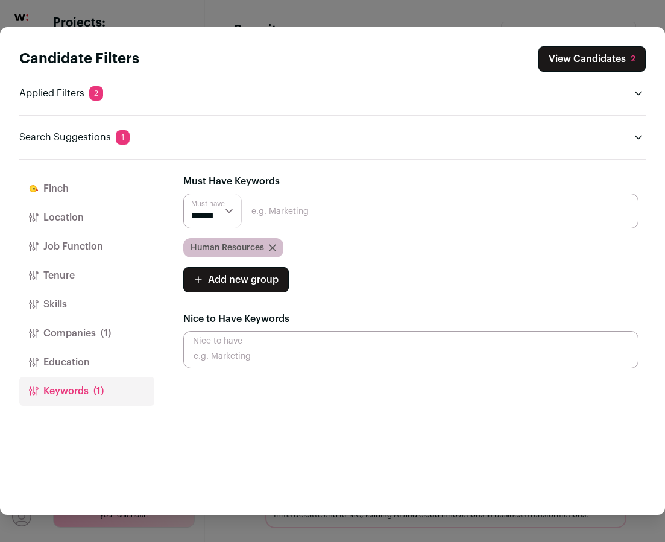
click at [578, 58] on button "View Candidates 2" at bounding box center [591, 58] width 107 height 25
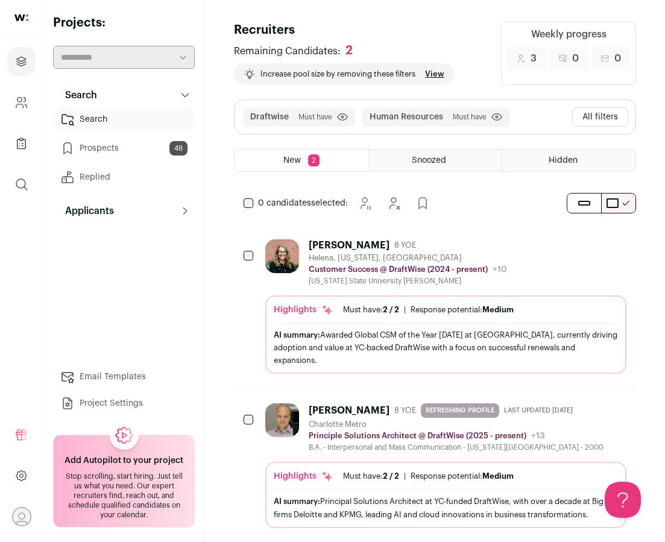
scroll to position [9, 0]
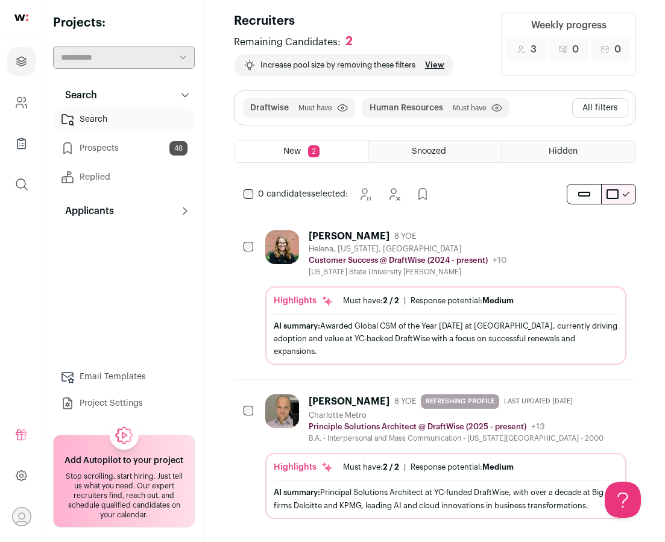
click at [346, 232] on div "Kelsea Shook" at bounding box center [348, 236] width 81 height 12
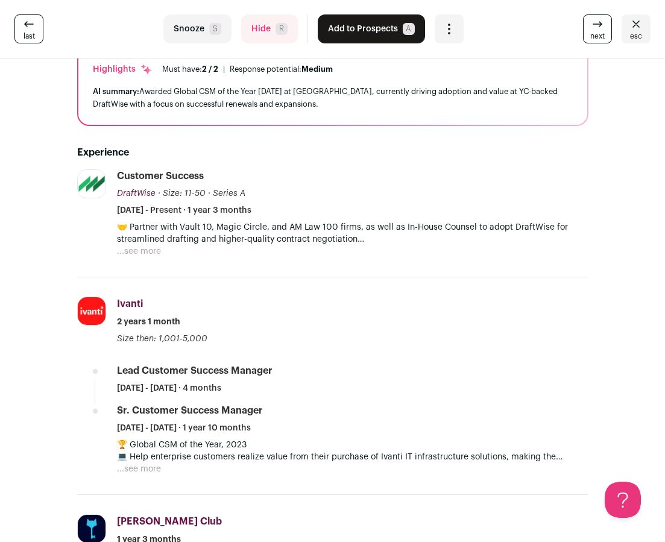
scroll to position [0, 0]
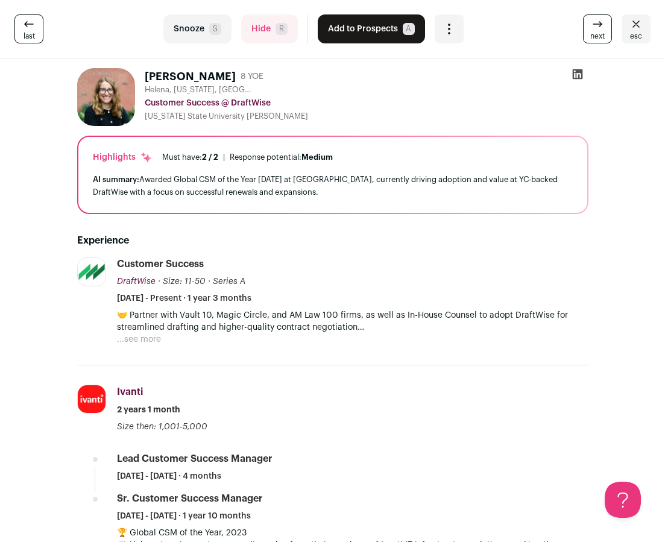
click at [634, 28] on icon "Close" at bounding box center [635, 24] width 14 height 14
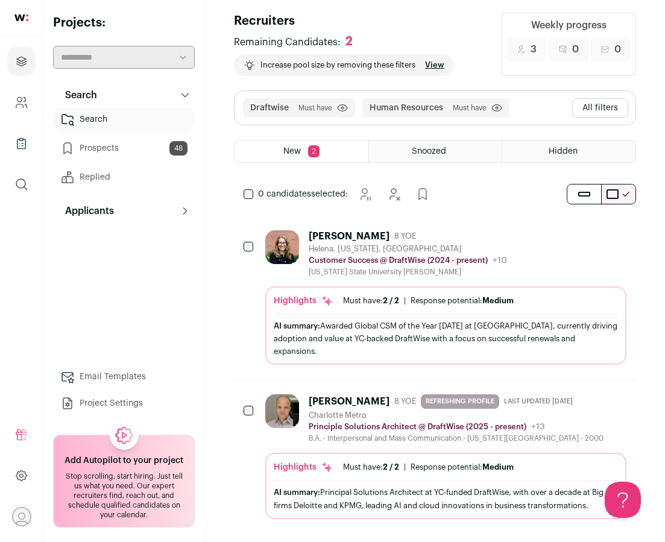
click at [604, 103] on button "All filters" at bounding box center [600, 107] width 56 height 19
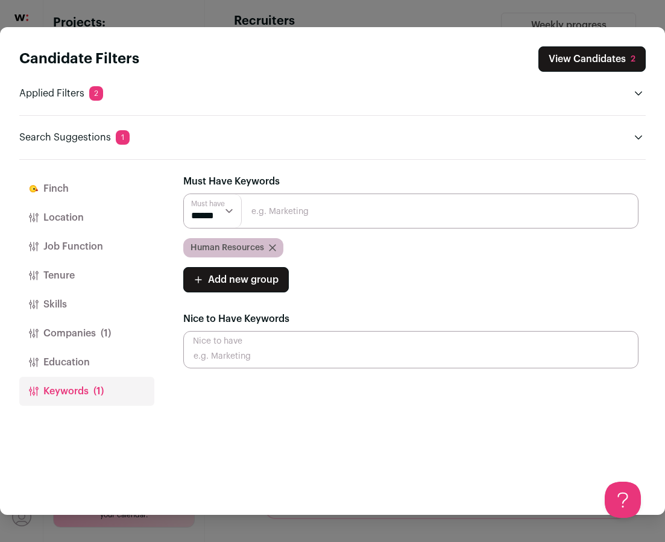
click at [273, 246] on icon "Close modal via background" at bounding box center [272, 247] width 7 height 7
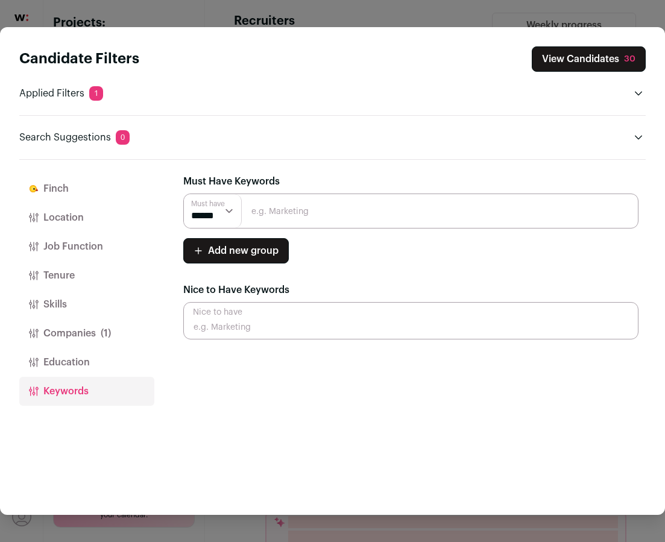
click at [292, 211] on input "Close modal via background" at bounding box center [410, 210] width 455 height 35
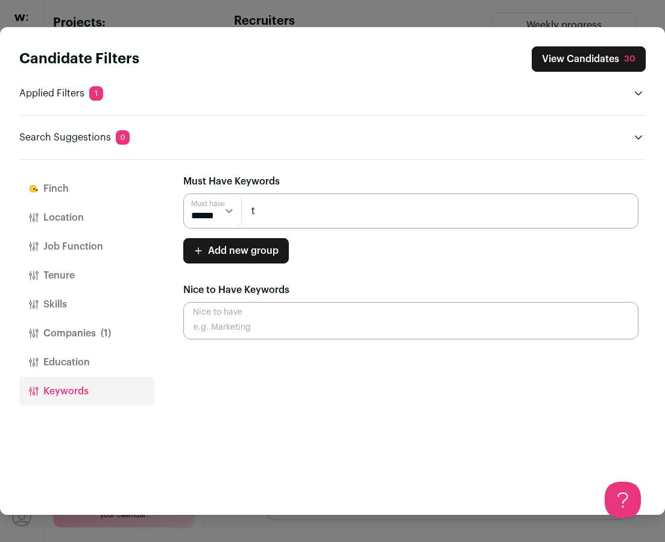
type input "Talent Acquisition"
click at [404, 206] on input "Talent Acquisition" at bounding box center [410, 210] width 455 height 35
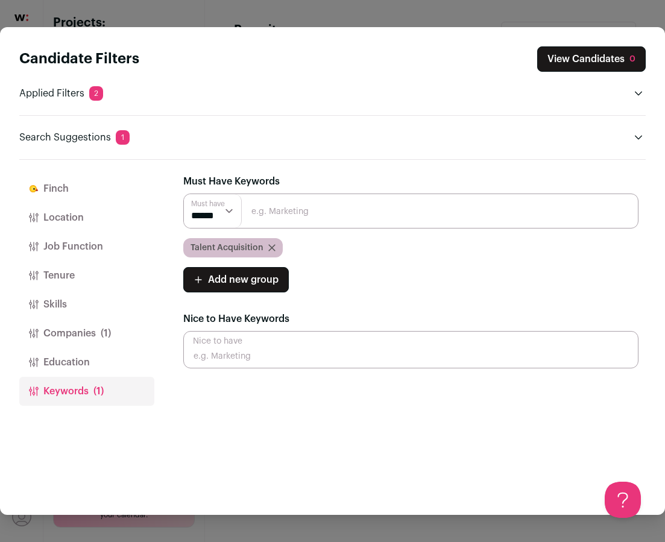
click at [271, 247] on icon "Close modal via background" at bounding box center [272, 248] width 6 height 6
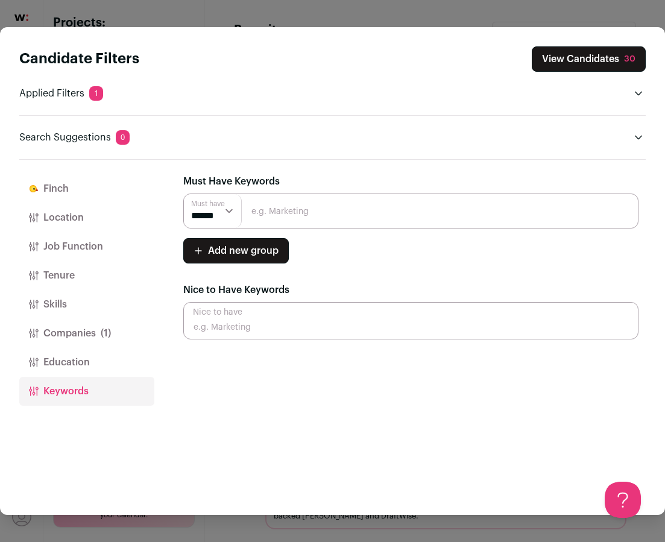
click at [88, 328] on button "Companies (1)" at bounding box center [86, 333] width 135 height 29
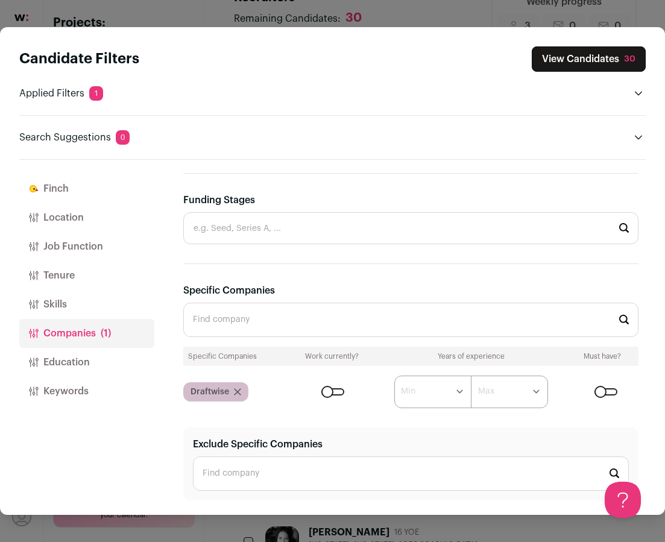
scroll to position [36, 0]
click at [445, 388] on select "****** ******* ******* ******* ******* ******* ******* ******* ******* ********…" at bounding box center [432, 391] width 77 height 33
select select "*"
click at [394, 375] on select "****** ******* ******* ******* ******* ******* ******* ******* ******* ********…" at bounding box center [432, 391] width 77 height 33
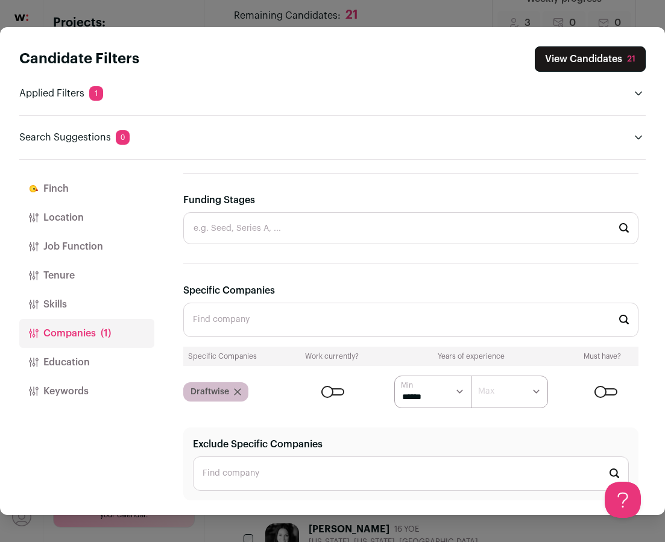
click at [599, 63] on button "View Candidates 21" at bounding box center [589, 58] width 111 height 25
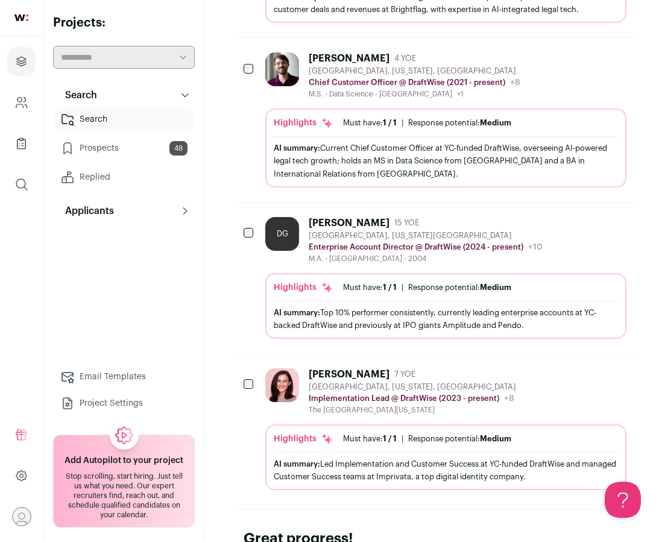
scroll to position [1325, 0]
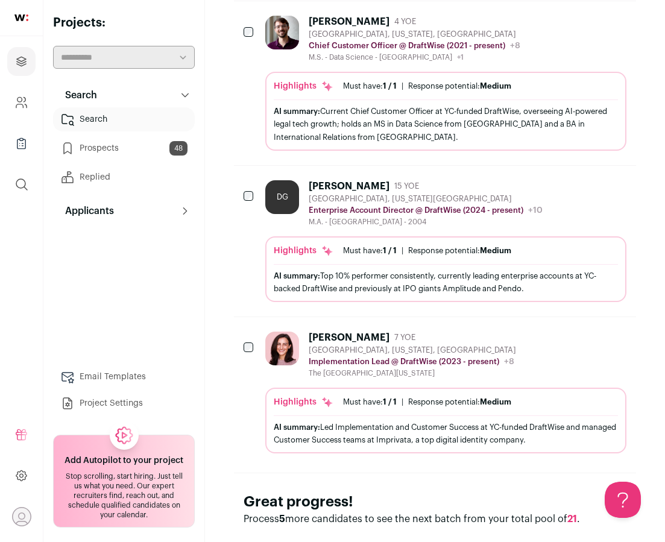
click at [378, 331] on div "[PERSON_NAME]" at bounding box center [348, 337] width 81 height 12
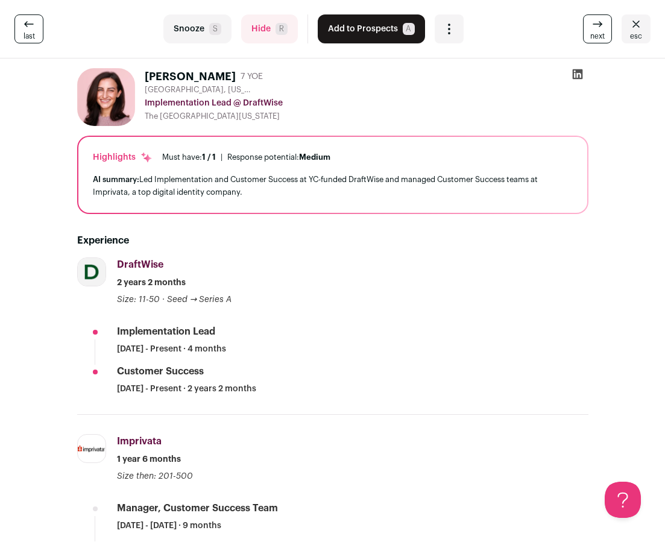
drag, startPoint x: 634, startPoint y: 24, endPoint x: 447, endPoint y: 237, distance: 283.5
click at [447, 237] on turbo-frame "last Snooze S Hide R Add to Prospects A Are you sure? Madeline Gordon is alread…" at bounding box center [332, 271] width 665 height 542
click at [388, 31] on button "Add to Prospects A" at bounding box center [371, 28] width 107 height 29
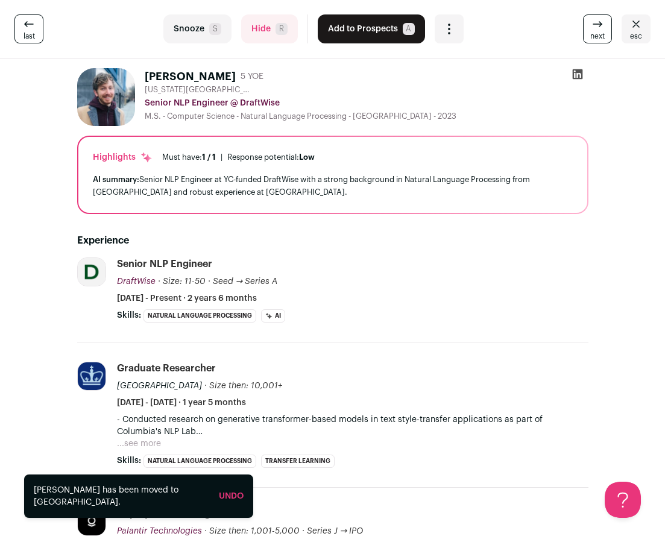
click at [637, 27] on icon "Close" at bounding box center [635, 24] width 14 height 14
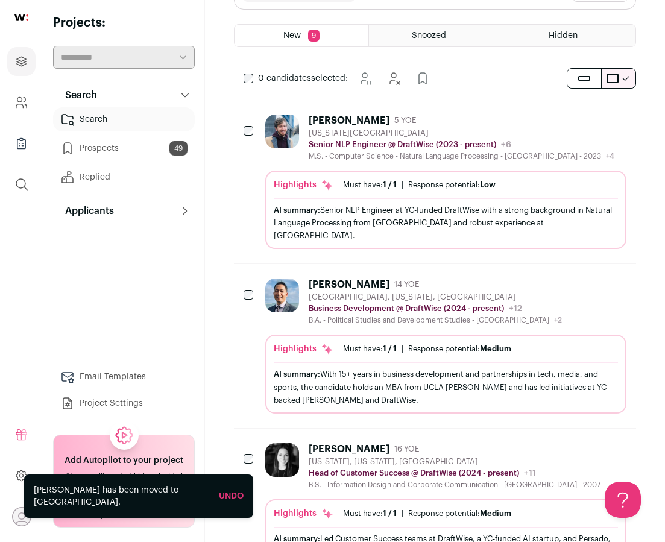
scroll to position [0, 0]
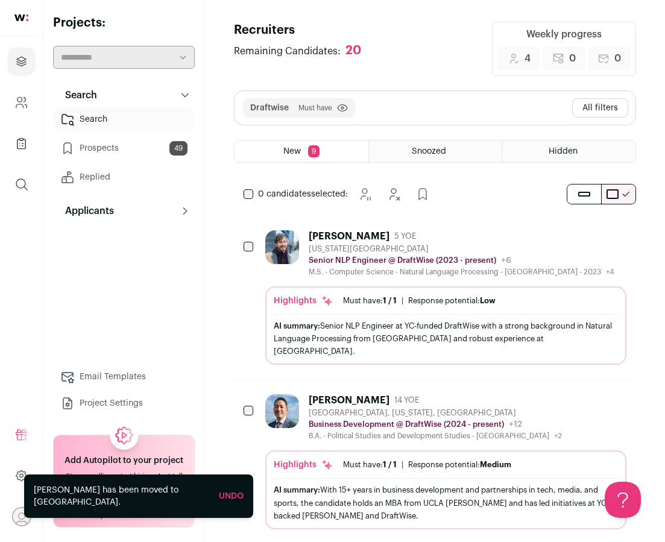
click at [593, 106] on button "All filters" at bounding box center [600, 107] width 56 height 19
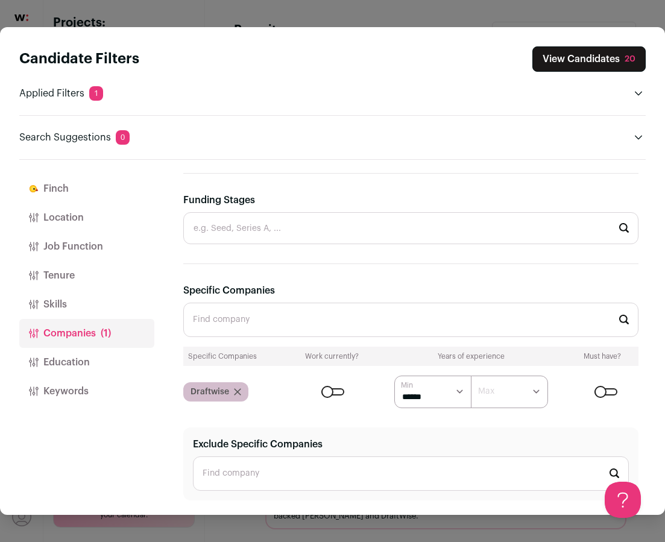
click at [454, 393] on select "****** ******* ******* ******* ******* ******* ******* ******* ******* ********…" at bounding box center [432, 391] width 77 height 33
select select "*"
click at [394, 375] on select "****** ******* ******* ******* ******* ******* ******* ******* ******* ********…" at bounding box center [432, 391] width 77 height 33
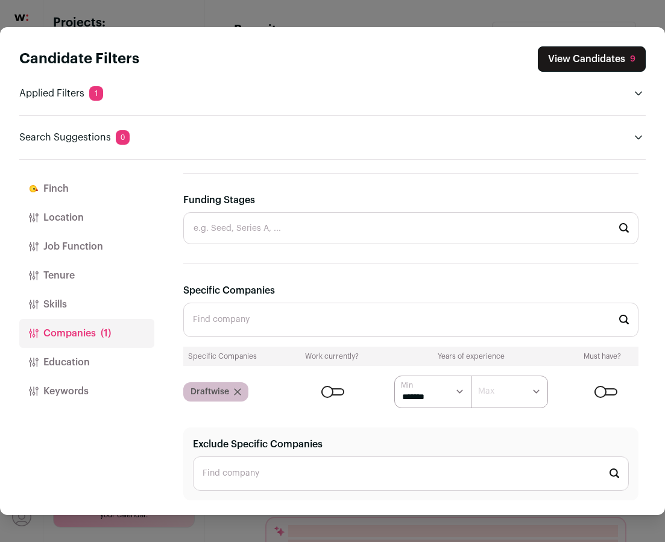
click at [615, 52] on button "View Candidates 9" at bounding box center [591, 58] width 108 height 25
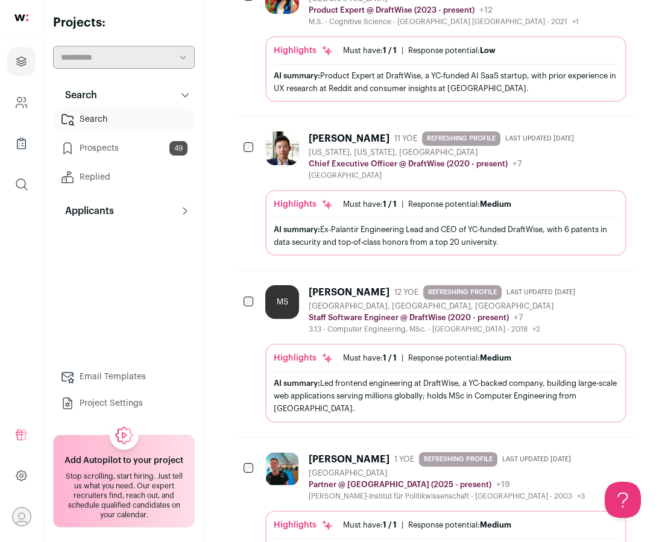
scroll to position [1013, 0]
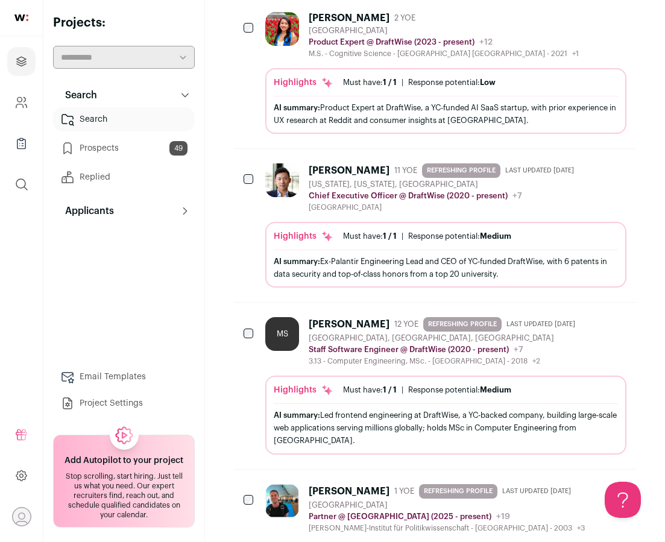
click at [359, 166] on div "James Ding 11 YOE REFRESHING PROFILE Last updated 8/8/2025 New York, New York, …" at bounding box center [443, 187] width 270 height 49
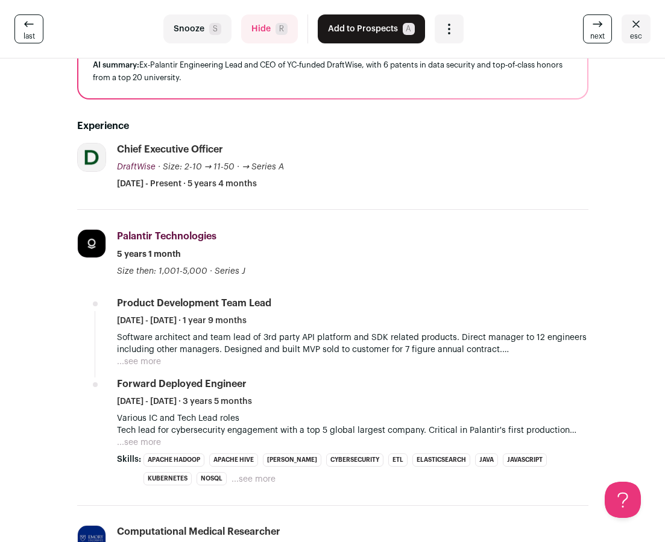
scroll to position [0, 0]
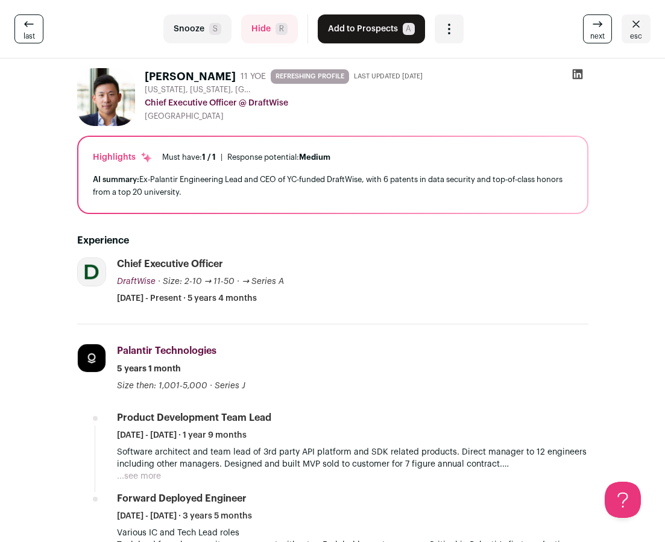
click at [632, 29] on icon "Close" at bounding box center [635, 24] width 14 height 14
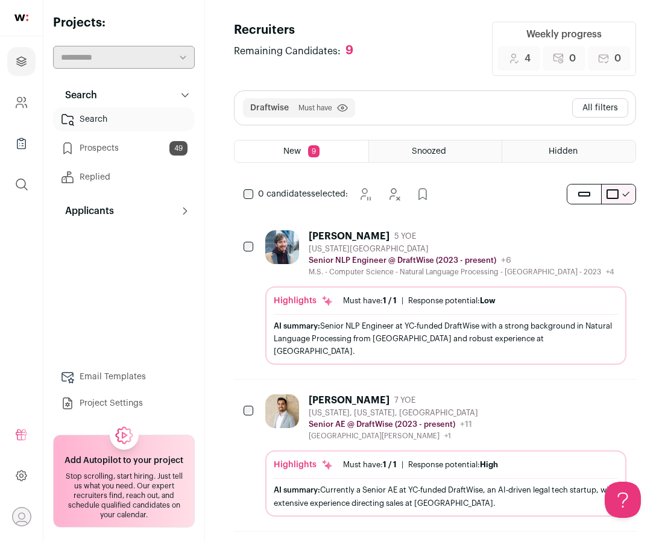
click at [600, 108] on button "All filters" at bounding box center [600, 107] width 56 height 19
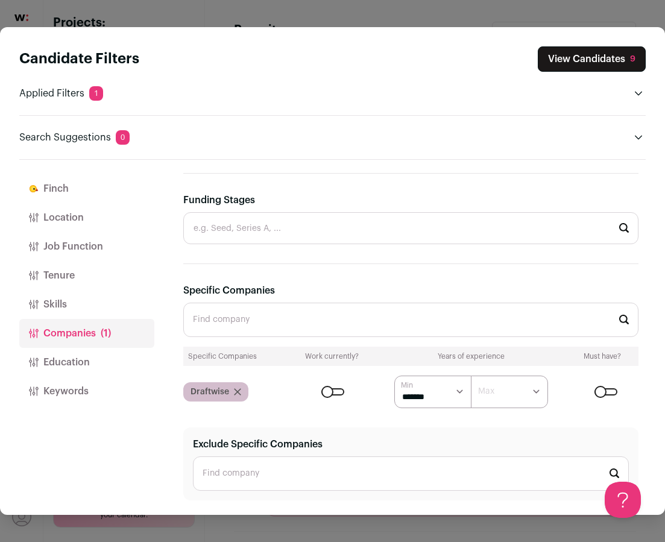
click at [439, 394] on select "****** ******* ******* ******* ******* ******* ******* ******* ******* ********…" at bounding box center [432, 391] width 77 height 33
select select "*"
click at [394, 375] on select "****** ******* ******* ******* ******* ******* ******* ******* ******* ********…" at bounding box center [432, 391] width 77 height 33
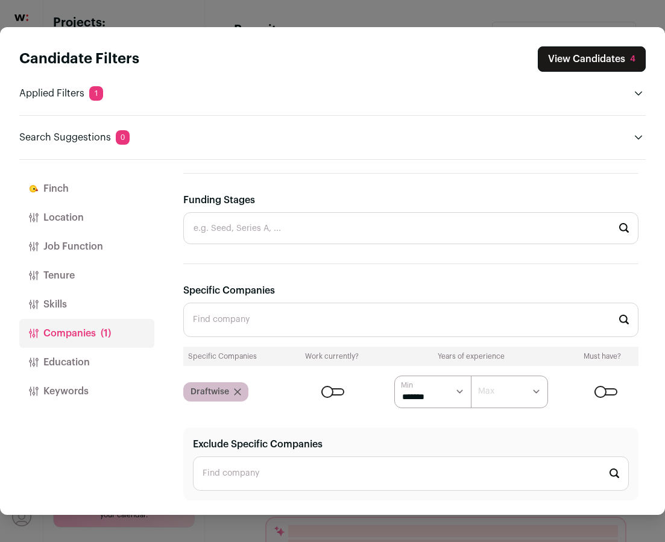
click at [628, 60] on button "View Candidates 4" at bounding box center [591, 58] width 108 height 25
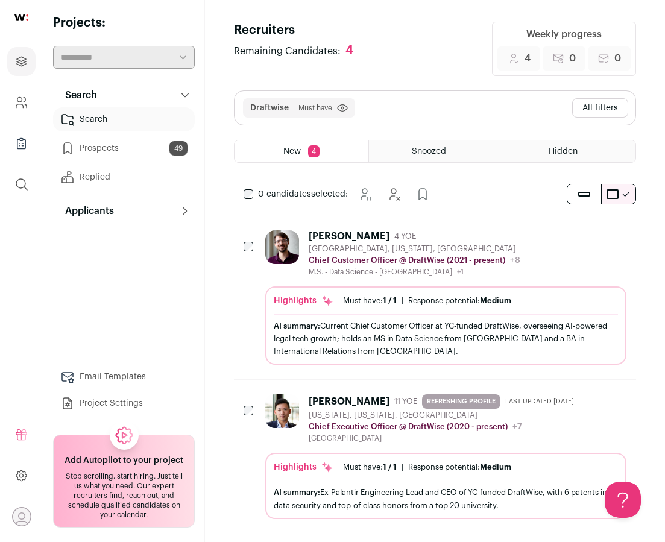
click at [332, 240] on div "[PERSON_NAME]" at bounding box center [348, 236] width 81 height 12
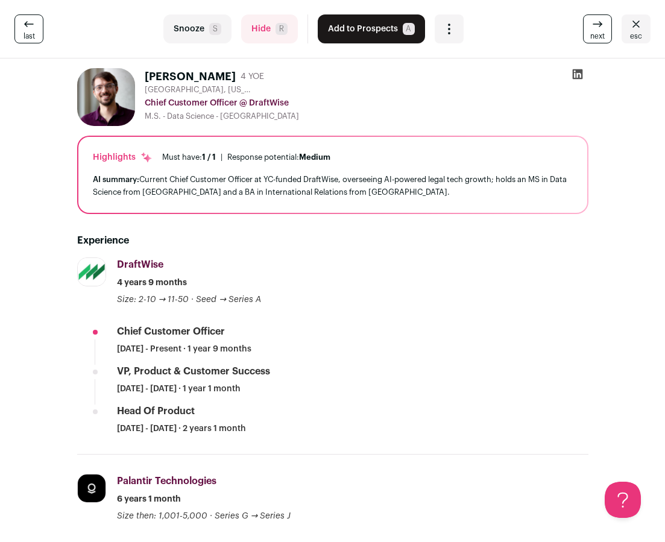
click at [361, 30] on button "Add to Prospects A" at bounding box center [371, 28] width 107 height 29
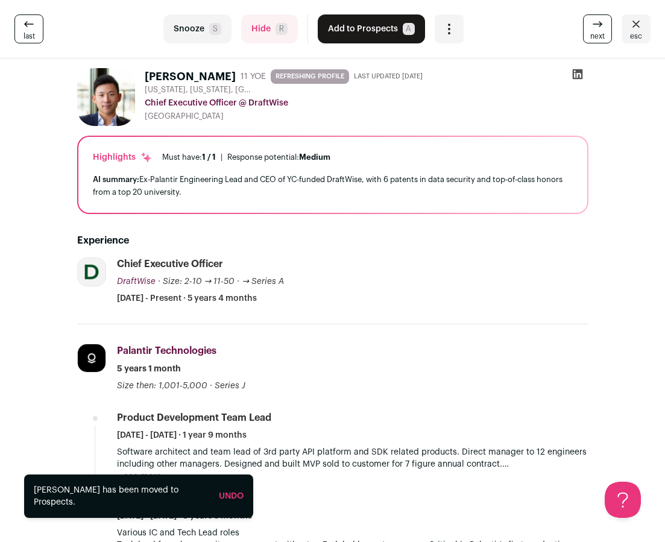
click at [640, 27] on icon "Close" at bounding box center [635, 24] width 14 height 14
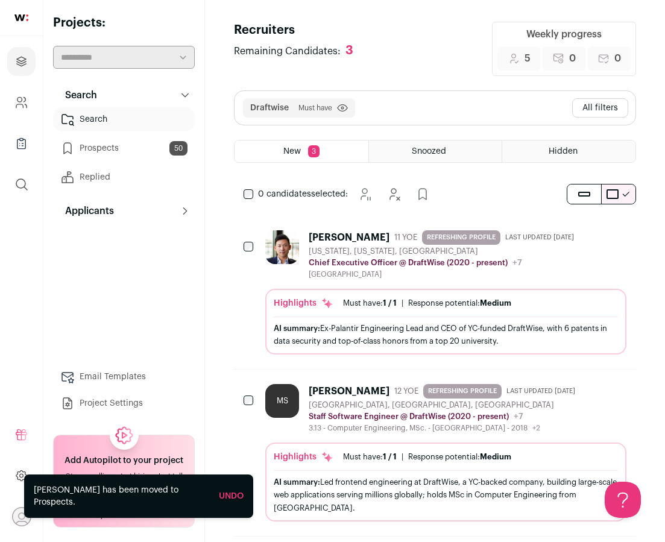
click at [157, 151] on link "Prospects 50" at bounding box center [124, 148] width 142 height 24
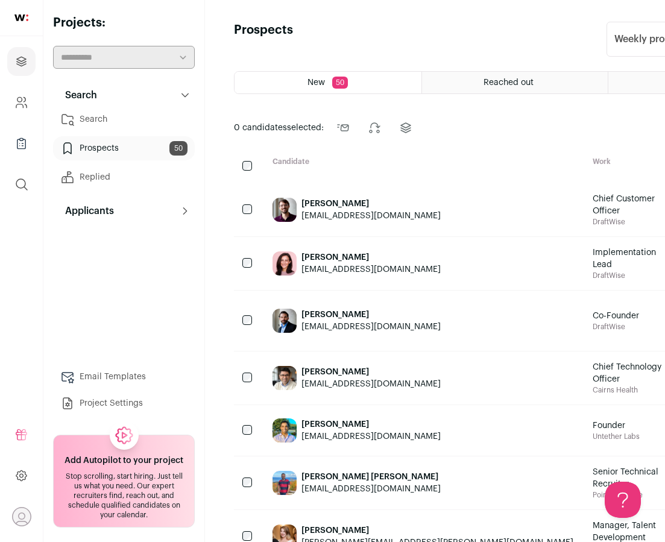
drag, startPoint x: 413, startPoint y: 214, endPoint x: 303, endPoint y: 211, distance: 109.7
click at [303, 211] on div "Will Seaton williamfseaton@gmail.com" at bounding box center [423, 209] width 320 height 53
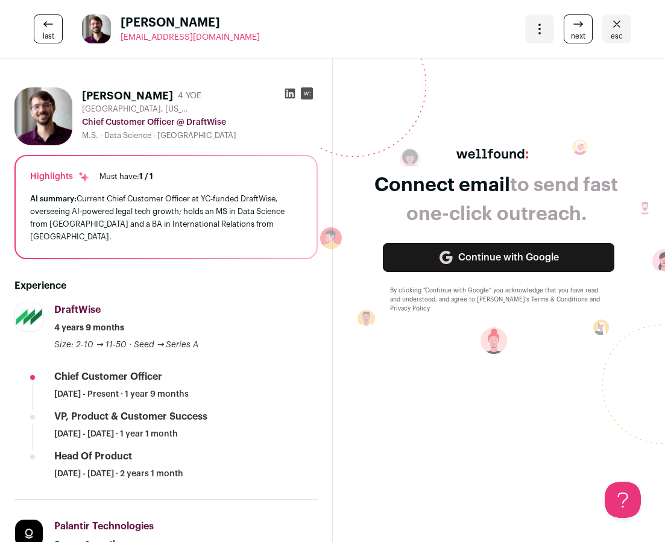
drag, startPoint x: 230, startPoint y: 37, endPoint x: 122, endPoint y: 37, distance: 108.5
click at [122, 37] on div "last Will Seaton williamfseaton@gmail.com More actions Change project Move to a…" at bounding box center [332, 29] width 665 height 58
copy span "[EMAIL_ADDRESS][DOMAIN_NAME]"
click at [613, 33] on span "esc" at bounding box center [616, 36] width 12 height 10
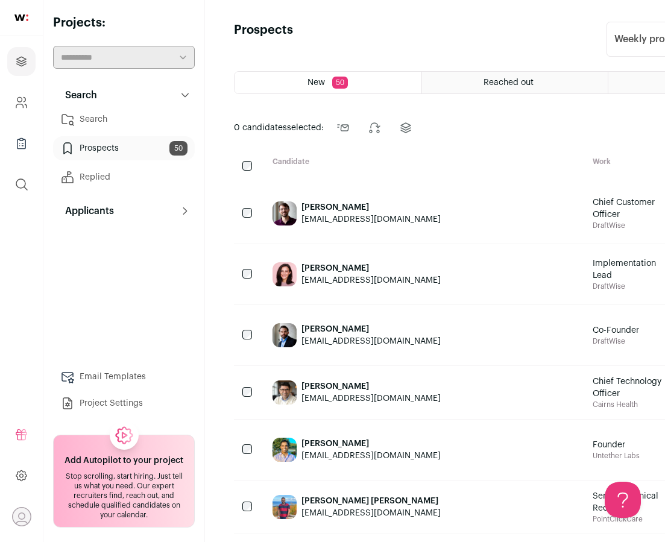
click at [104, 115] on link "Search" at bounding box center [124, 119] width 142 height 24
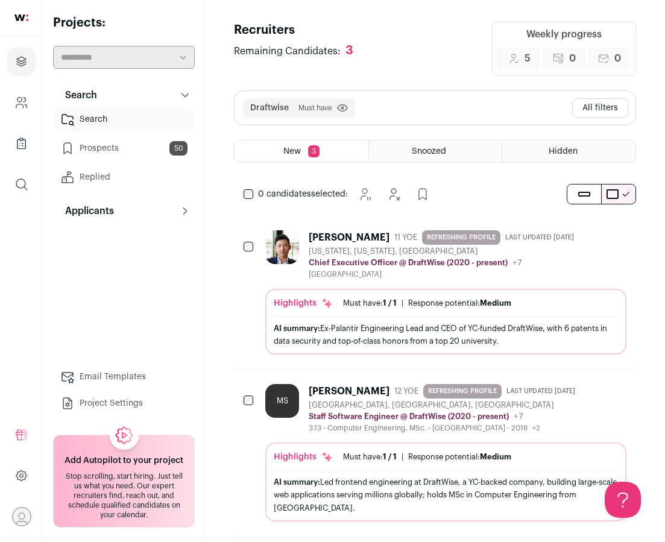
click at [572, 99] on div "Draftwise Must have Click to disable/enable filter View more View less All filt…" at bounding box center [434, 108] width 401 height 34
click at [592, 113] on button "All filters" at bounding box center [600, 107] width 56 height 19
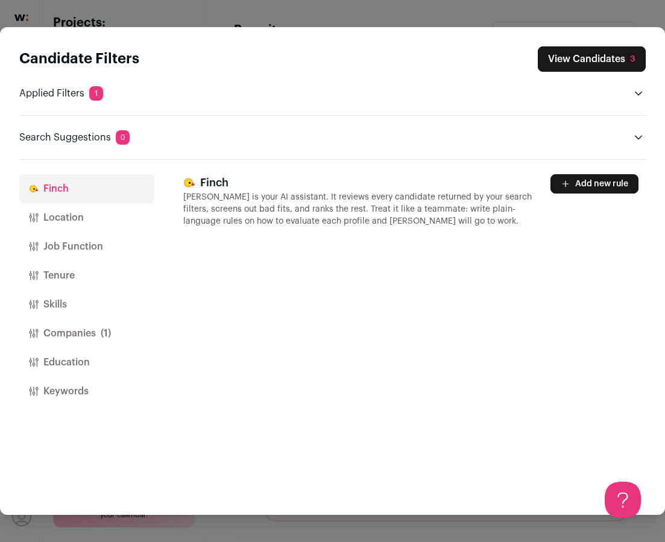
click at [46, 341] on button "Companies (1)" at bounding box center [86, 333] width 135 height 29
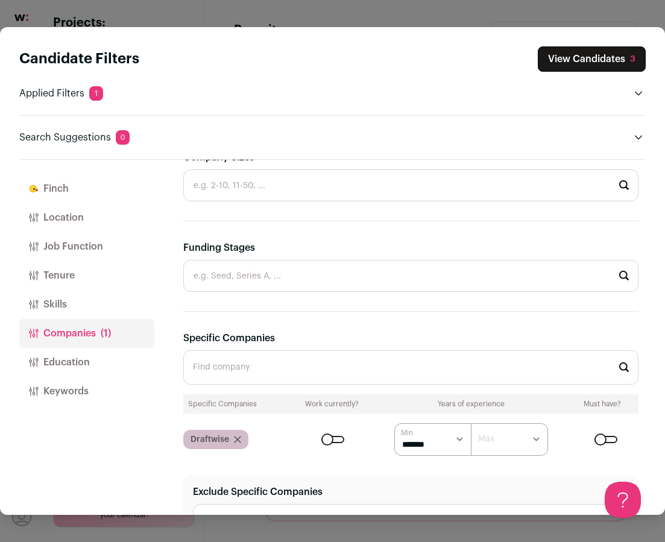
scroll to position [359, 0]
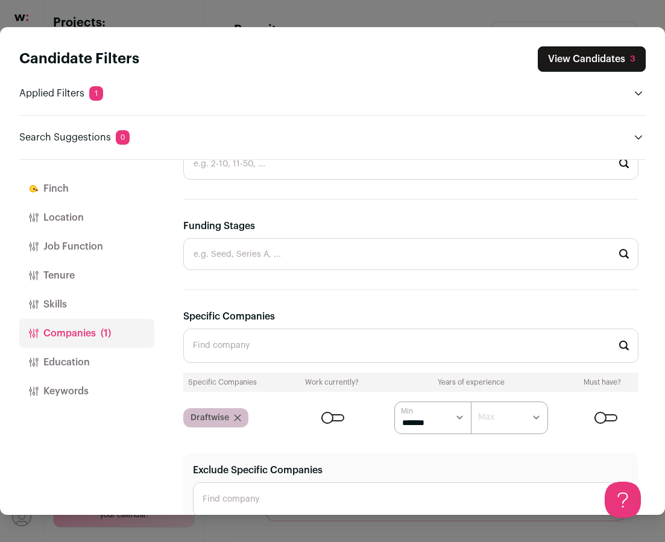
click at [236, 414] on icon "Close modal via background" at bounding box center [237, 417] width 7 height 7
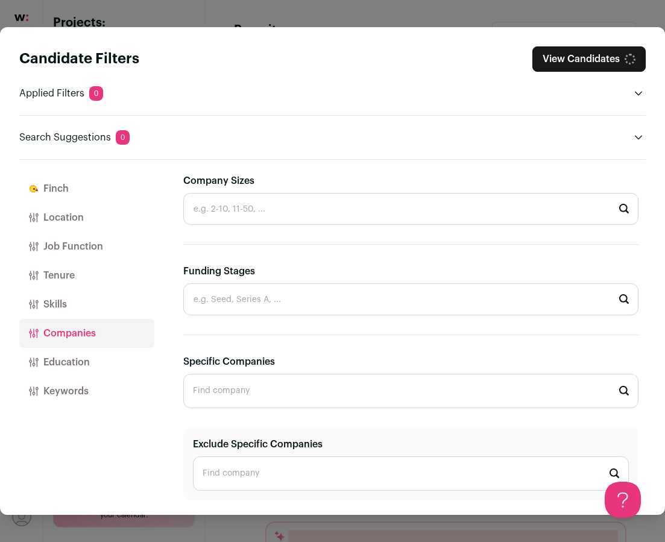
scroll to position [313, 0]
click at [245, 351] on section "**********" at bounding box center [410, 180] width 455 height 639
click at [239, 400] on input "Specific Companies" at bounding box center [410, 391] width 455 height 34
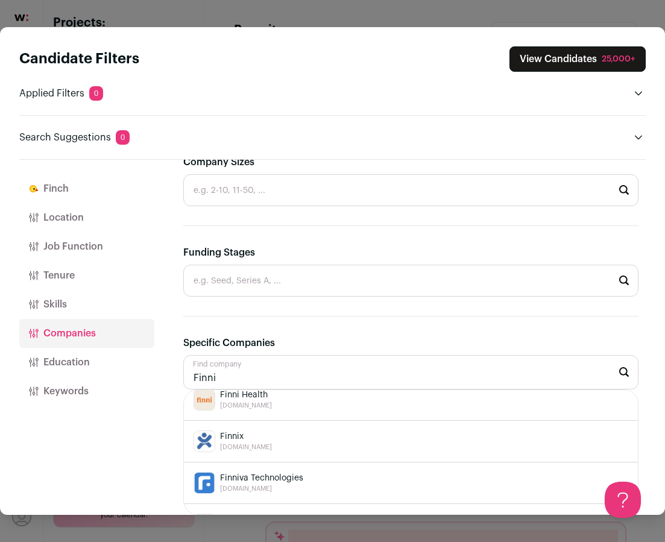
scroll to position [137, 0]
click at [249, 406] on span "finnihealth.com" at bounding box center [246, 404] width 52 height 10
type input "Finni Health finnihealth.com"
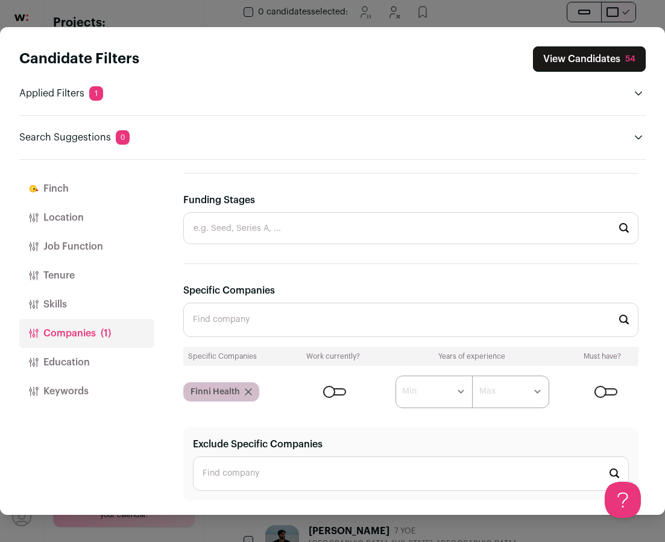
scroll to position [185, 0]
click at [325, 388] on div "Close modal via background" at bounding box center [334, 391] width 23 height 7
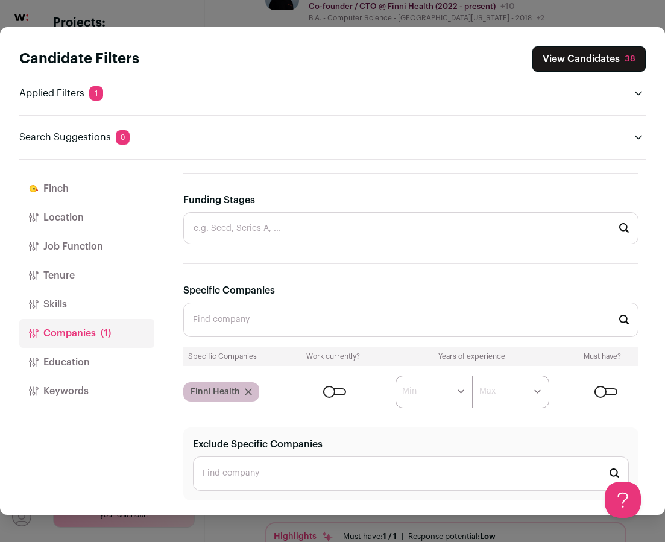
scroll to position [0, 0]
click at [565, 64] on button "View Candidates 38" at bounding box center [588, 58] width 113 height 25
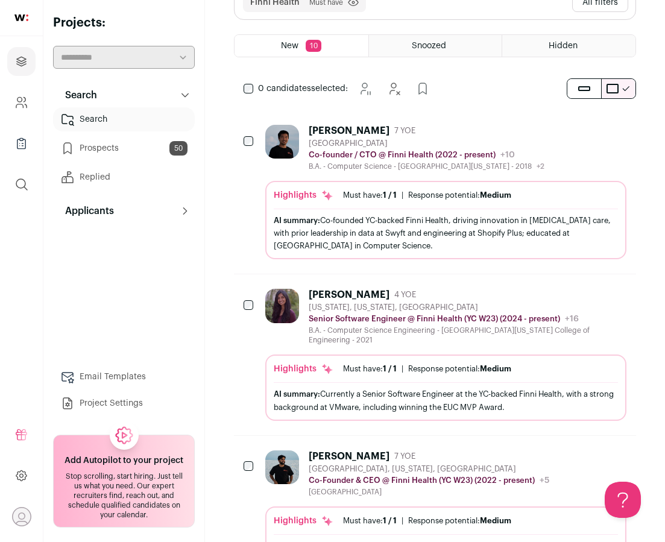
scroll to position [48, 0]
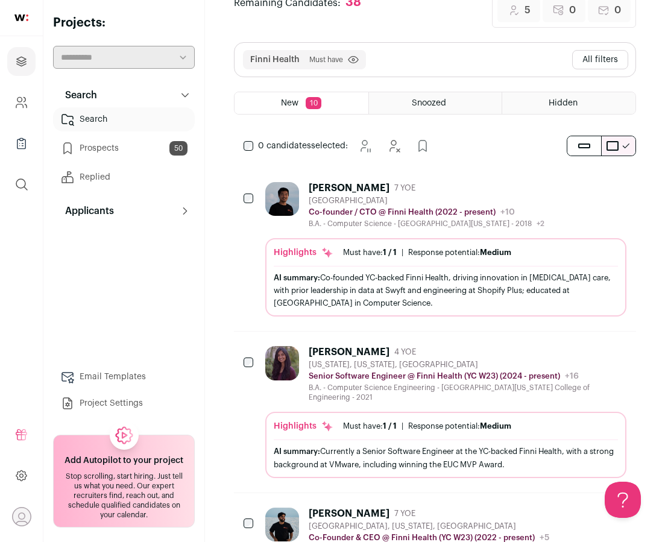
click at [334, 190] on div "[PERSON_NAME]" at bounding box center [348, 188] width 81 height 12
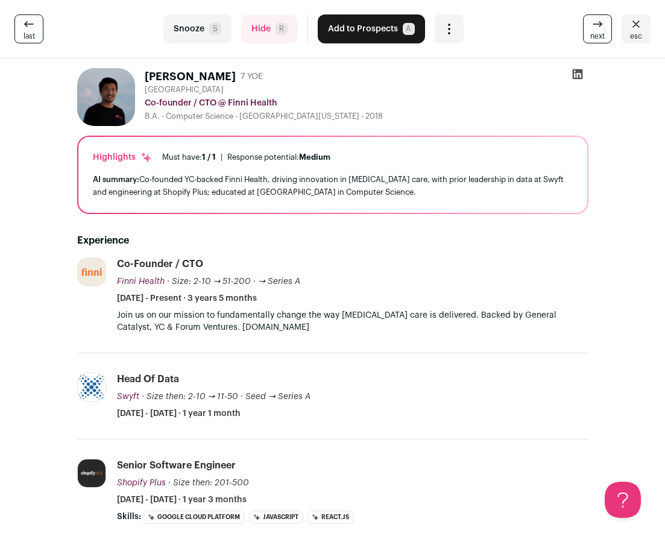
click at [369, 23] on button "Add to Prospects A" at bounding box center [371, 28] width 107 height 29
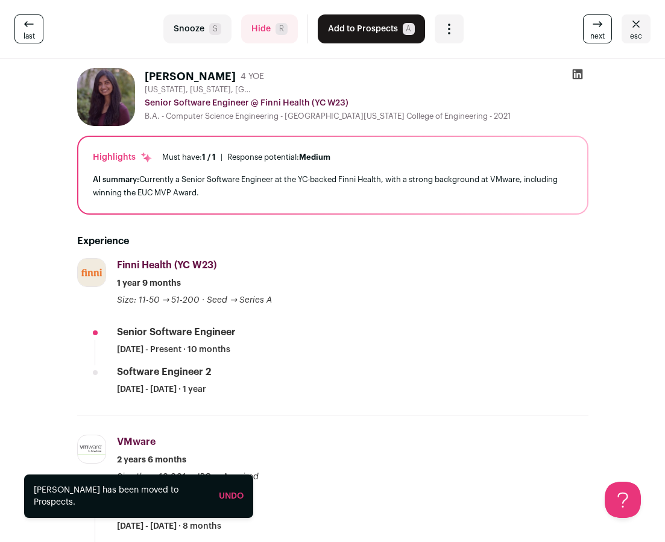
click at [644, 25] on button "esc" at bounding box center [635, 28] width 29 height 29
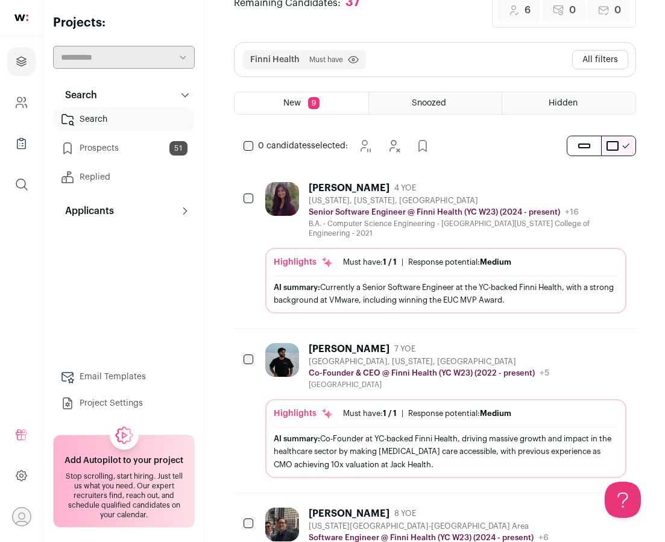
click at [123, 150] on link "Prospects 51" at bounding box center [124, 148] width 142 height 24
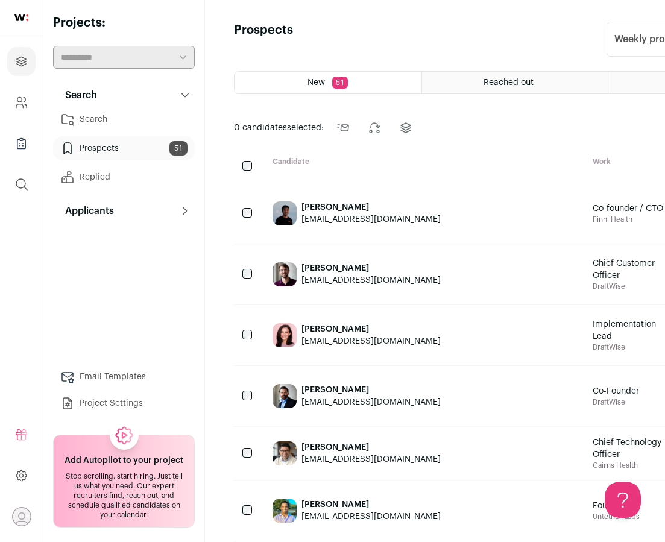
drag, startPoint x: 425, startPoint y: 220, endPoint x: 305, endPoint y: 218, distance: 119.9
click at [305, 218] on div "Yilun Chen yilunchenbest@hotmail.com" at bounding box center [423, 213] width 320 height 60
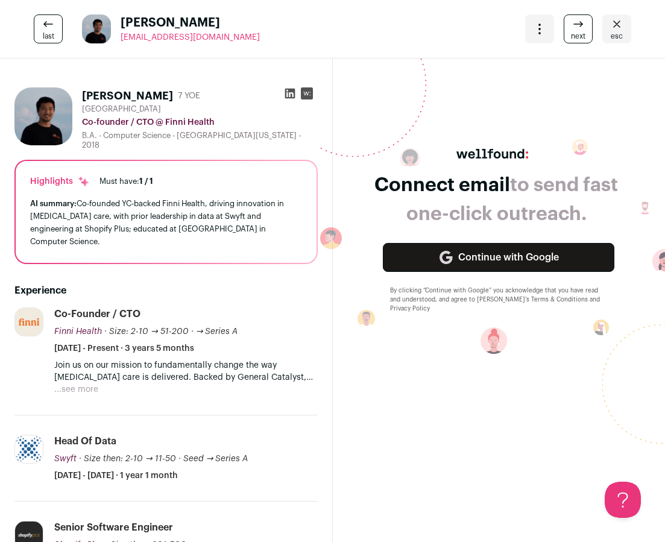
drag, startPoint x: 243, startPoint y: 39, endPoint x: 121, endPoint y: 41, distance: 122.9
click at [121, 41] on div "last Yilun Chen yilunchenbest@hotmail.com More actions Change project Move to a…" at bounding box center [332, 29] width 665 height 58
copy span "[EMAIL_ADDRESS][DOMAIN_NAME]"
